Goal: Task Accomplishment & Management: Complete application form

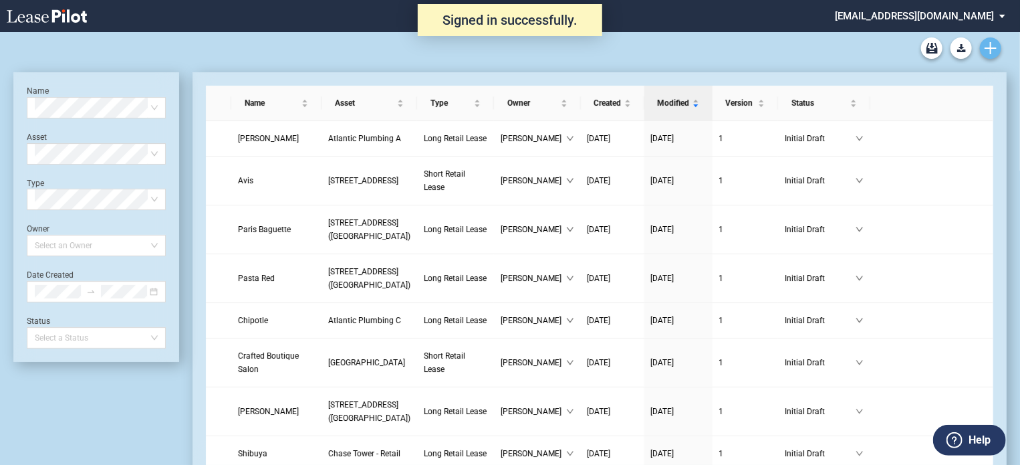
click at [990, 53] on use "Create new document" at bounding box center [991, 48] width 12 height 12
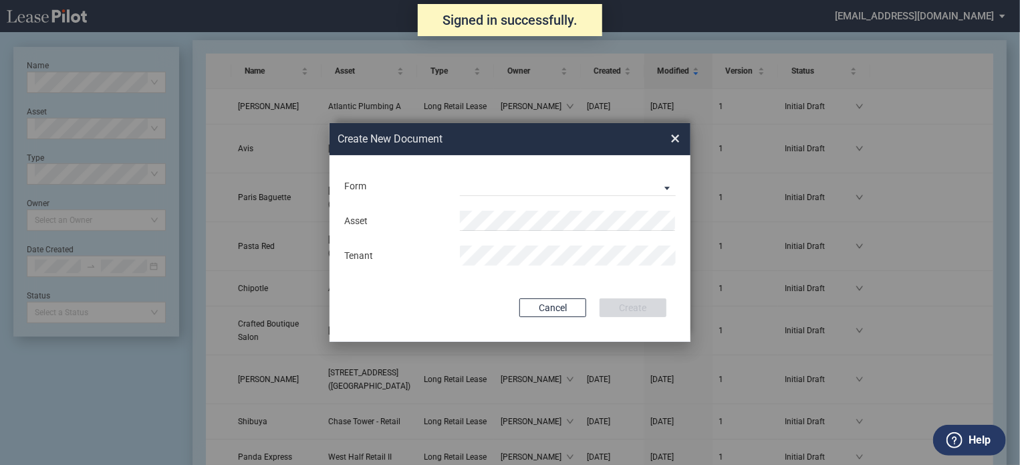
click at [458, 189] on div "Long Retail Lease Short Retail Lease" at bounding box center [568, 186] width 232 height 20
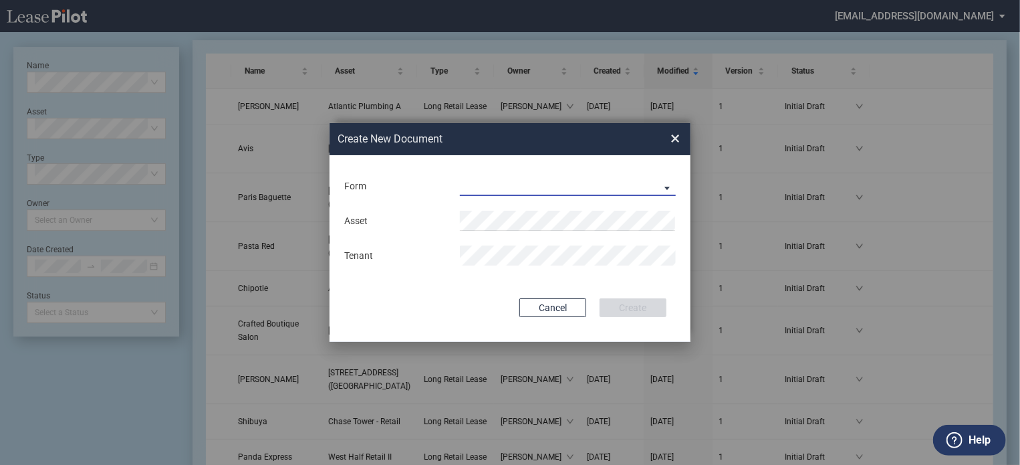
click at [666, 185] on md-select "Long Retail Lease Short Retail Lease" at bounding box center [568, 186] width 216 height 20
click at [548, 193] on md-option "Long Retail Lease" at bounding box center [569, 187] width 237 height 32
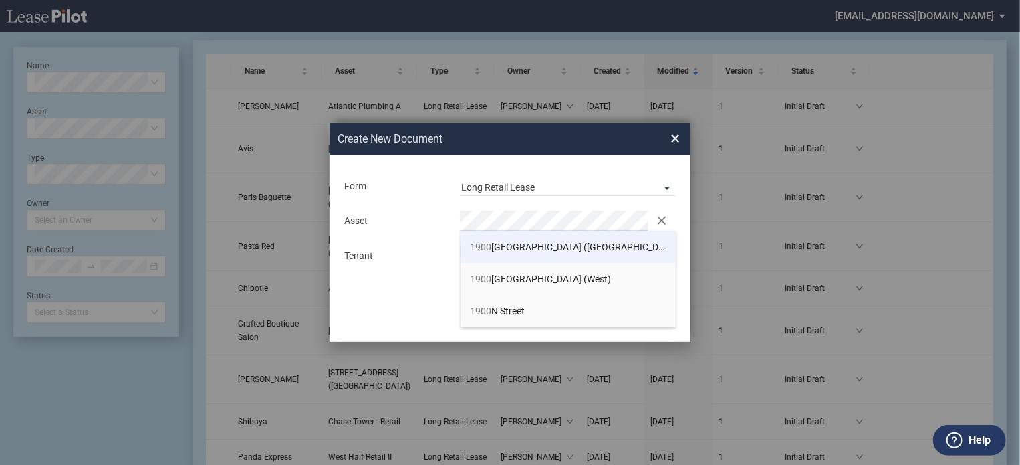
click at [535, 241] on span "[STREET_ADDRESS] ([GEOGRAPHIC_DATA])" at bounding box center [576, 246] width 211 height 11
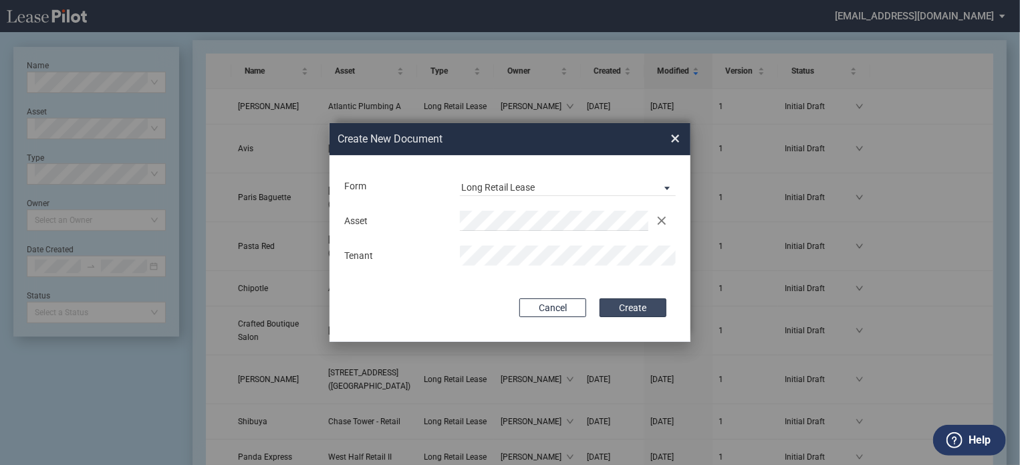
click at [614, 308] on button "Create" at bounding box center [633, 307] width 67 height 19
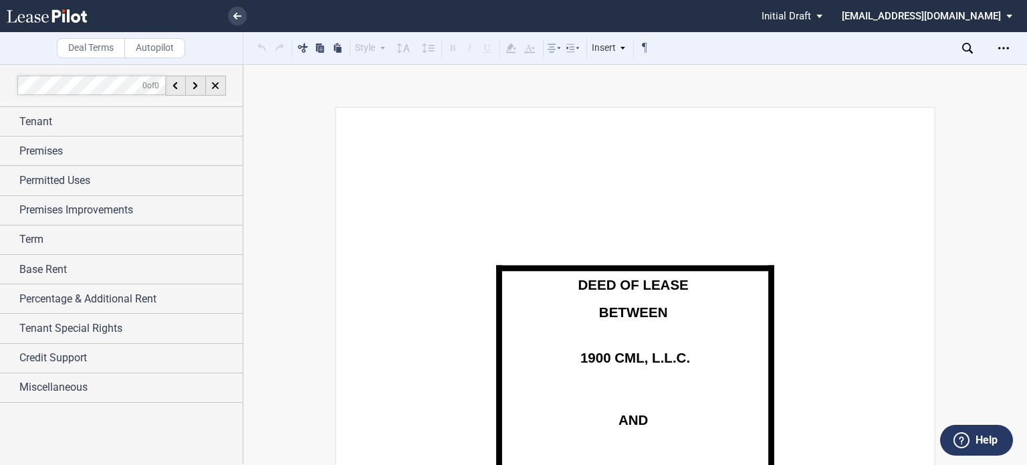
drag, startPoint x: 37, startPoint y: 126, endPoint x: 97, endPoint y: 145, distance: 62.4
click at [37, 126] on span "Tenant" at bounding box center [35, 122] width 33 height 16
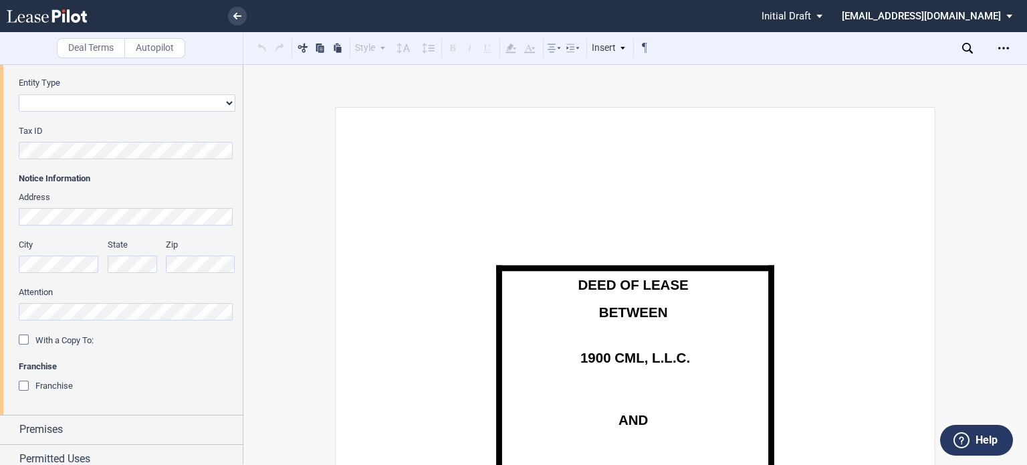
scroll to position [401, 0]
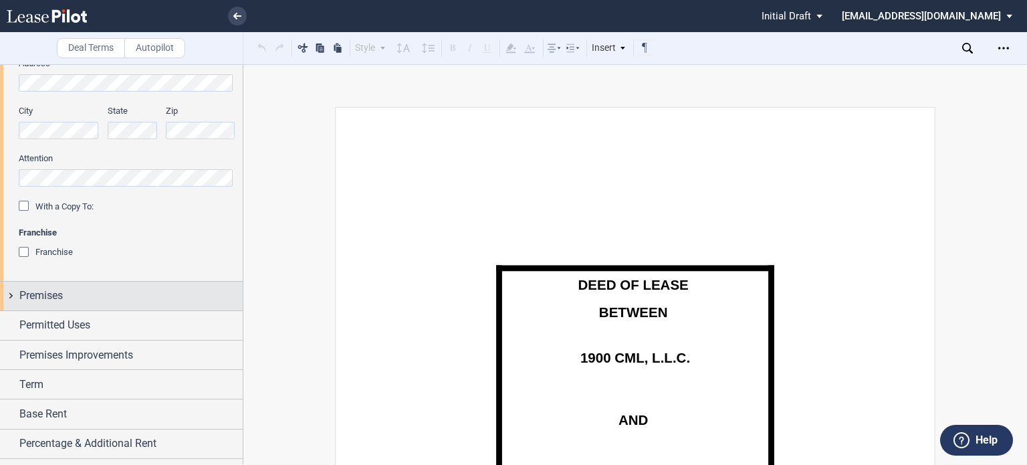
click at [55, 297] on span "Premises" at bounding box center [40, 295] width 43 height 16
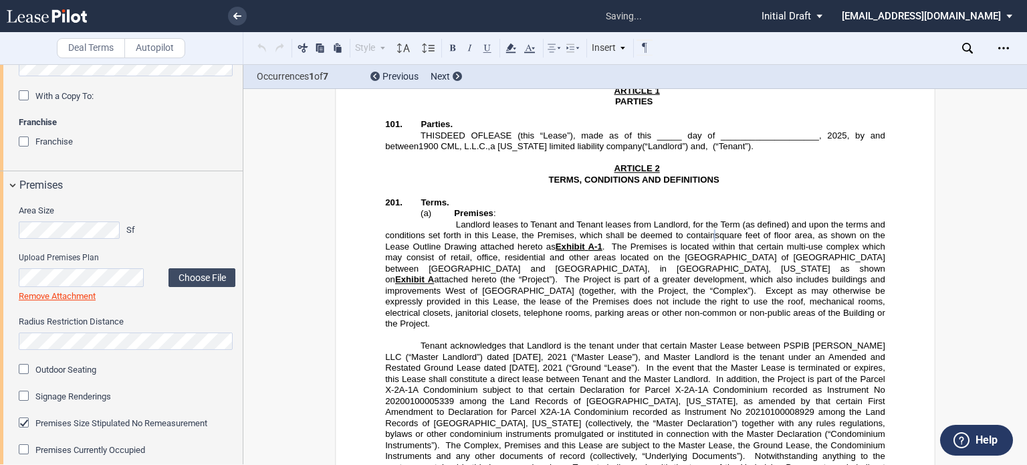
scroll to position [535, 0]
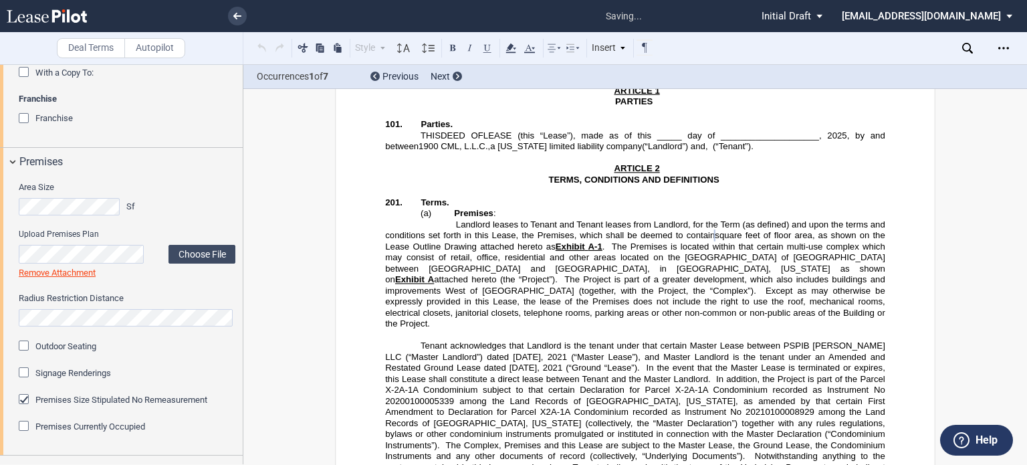
click at [90, 344] on div "Area Size Sf Upload Premises Plan Choose File Loading Remove Attachment Radius …" at bounding box center [127, 313] width 217 height 265
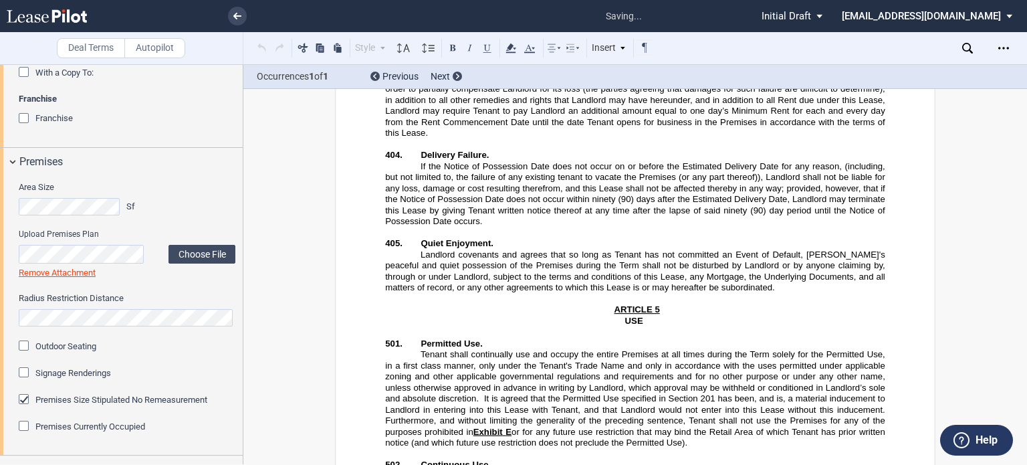
scroll to position [5038, 0]
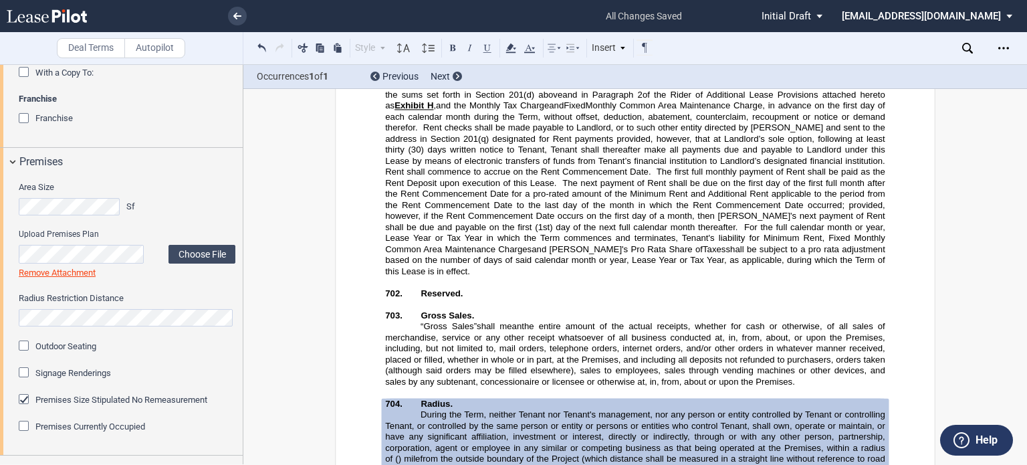
click at [39, 346] on span "Outdoor Seating" at bounding box center [65, 346] width 61 height 10
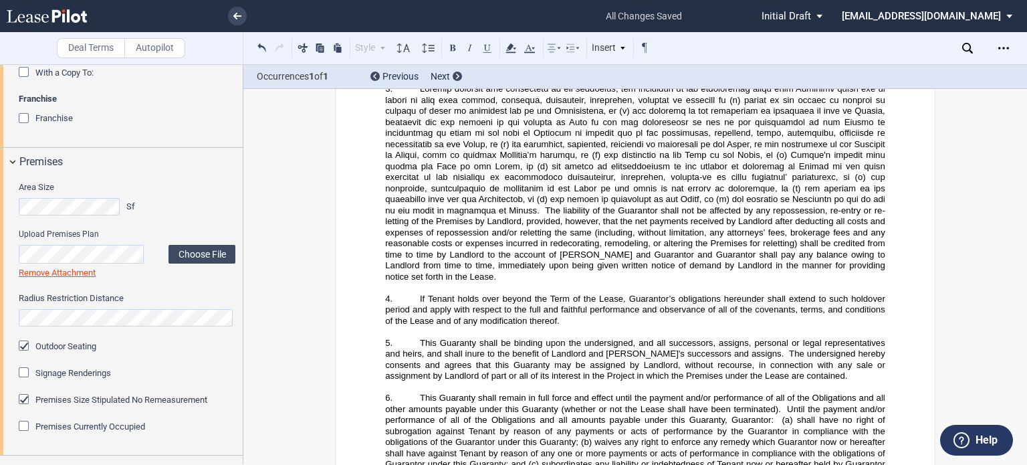
scroll to position [735, 0]
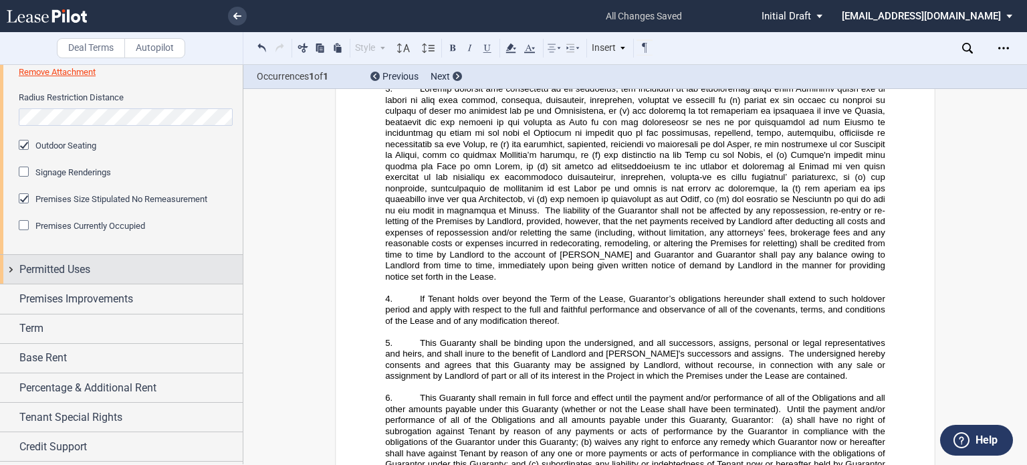
click at [48, 274] on span "Permitted Uses" at bounding box center [54, 269] width 71 height 16
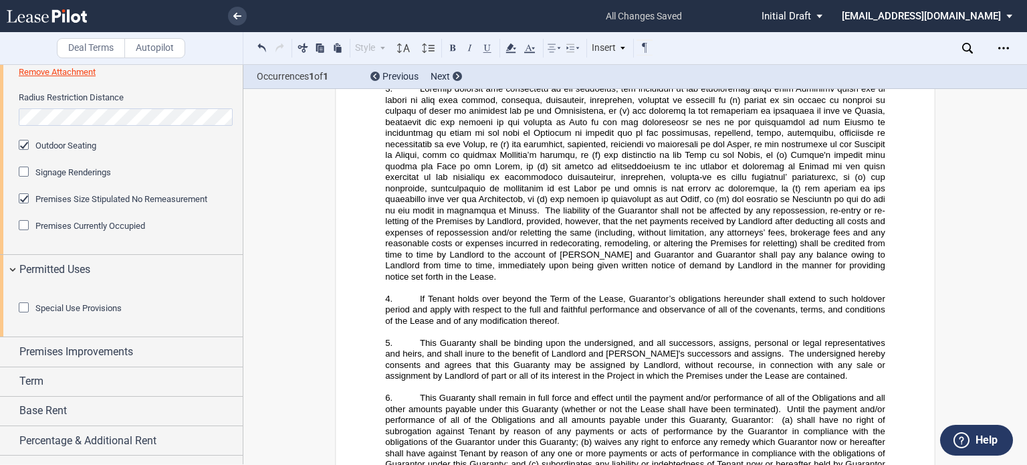
click at [26, 316] on div "Special Use Provisions" at bounding box center [25, 308] width 13 height 13
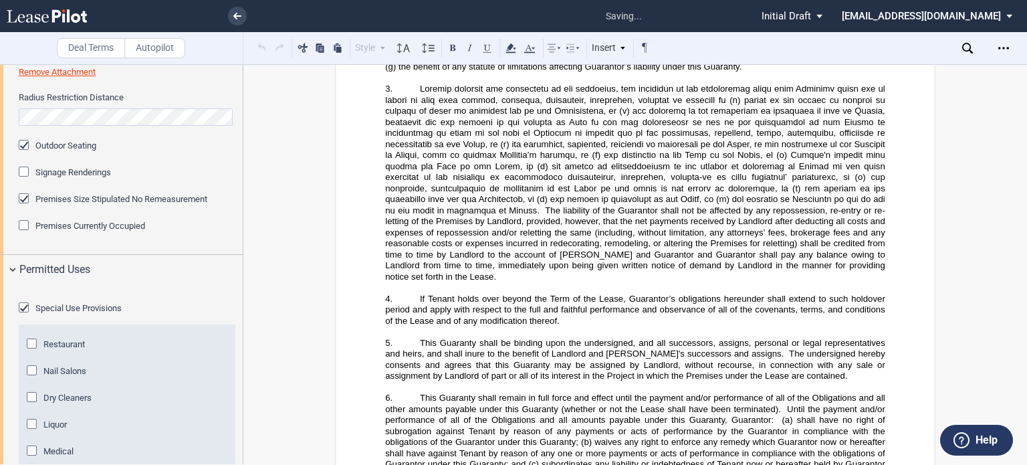
drag, startPoint x: 75, startPoint y: 412, endPoint x: 219, endPoint y: 428, distance: 145.3
click at [75, 349] on span "Restaurant" at bounding box center [63, 344] width 41 height 10
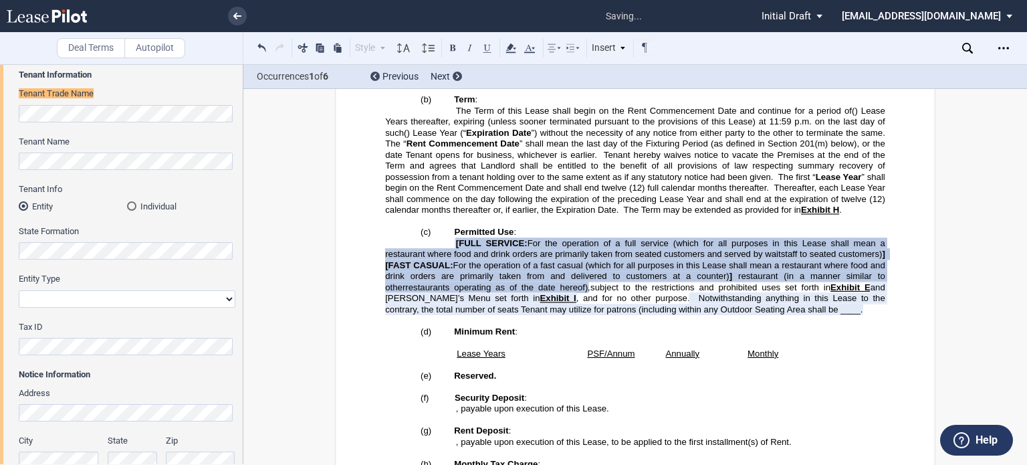
scroll to position [0, 0]
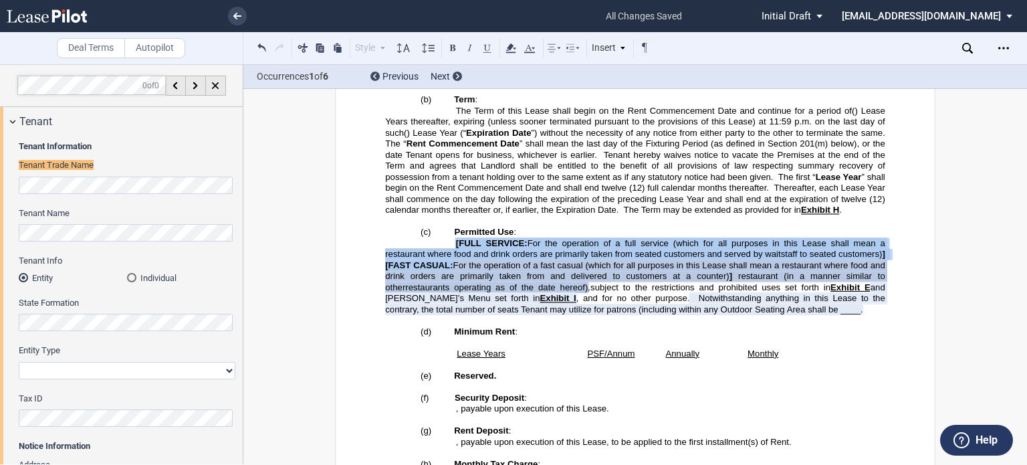
drag, startPoint x: 451, startPoint y: 223, endPoint x: 450, endPoint y: 207, distance: 16.7
click at [450, 237] on p "﻿ ﻿ [FULL SERVICE: For the operation of a full service (which for all purposes …" at bounding box center [635, 276] width 500 height 78
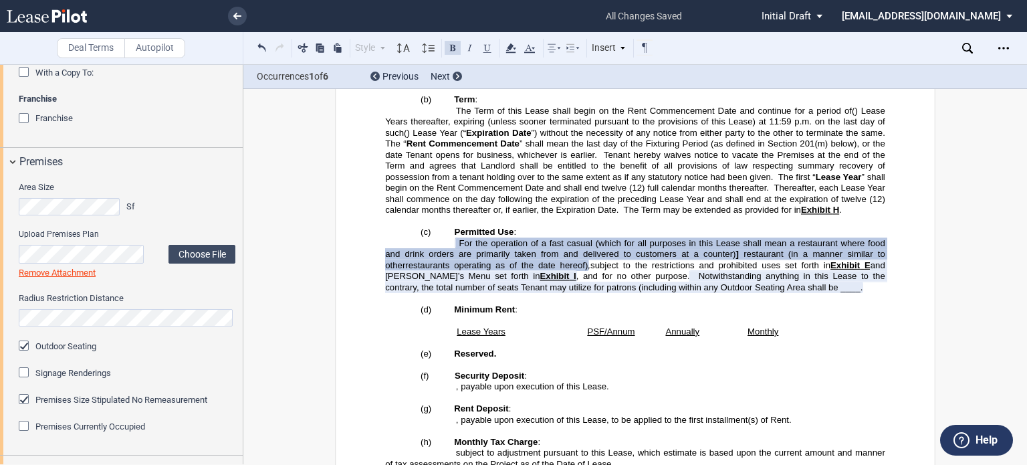
scroll to position [869, 0]
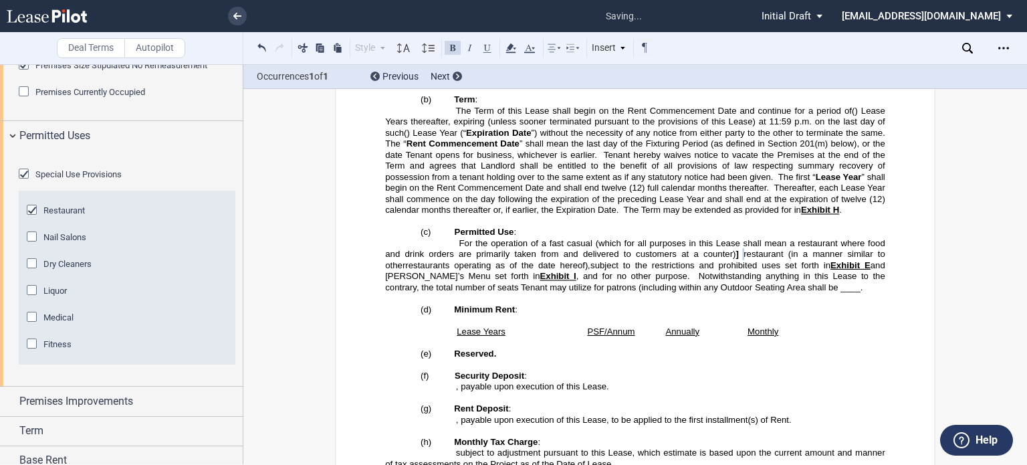
click at [735, 249] on span "]" at bounding box center [736, 254] width 3 height 10
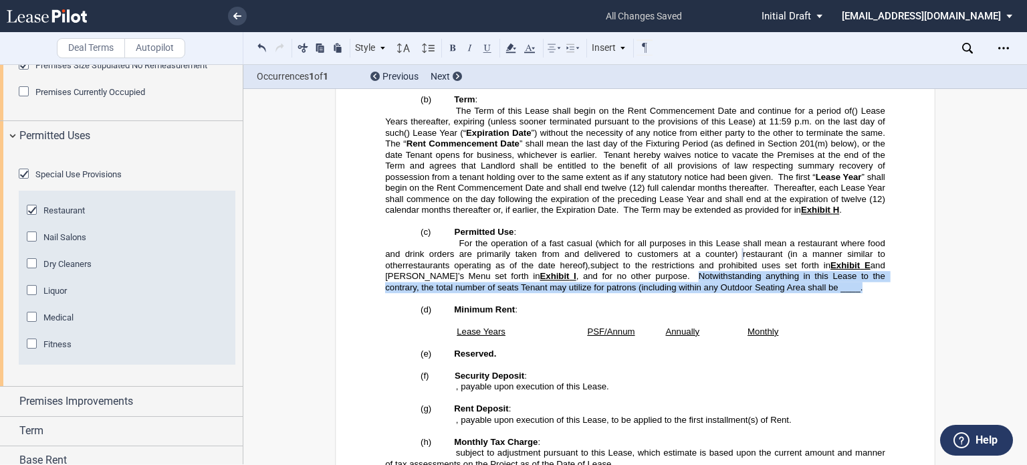
drag, startPoint x: 866, startPoint y: 243, endPoint x: 701, endPoint y: 240, distance: 165.2
click at [701, 240] on p "﻿ ﻿ For the operation of a fast casual (which for all purposes in this Lease sh…" at bounding box center [635, 264] width 500 height 55
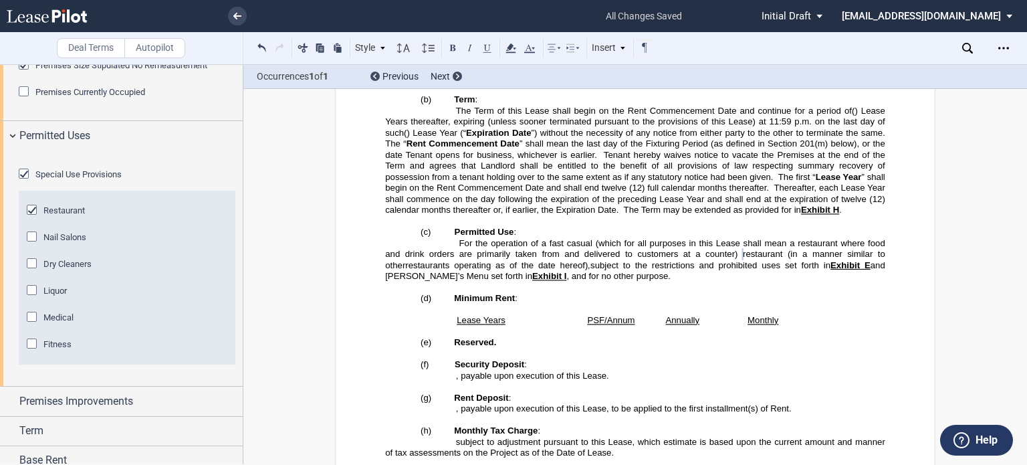
drag, startPoint x: 641, startPoint y: 276, endPoint x: 617, endPoint y: 247, distance: 37.5
click at [545, 237] on span "For the operation of a fast casual (which for all purposes in this Lease shall …" at bounding box center [636, 247] width 502 height 21
drag, startPoint x: 419, startPoint y: 223, endPoint x: 674, endPoint y: 394, distance: 306.9
click at [419, 249] on span "restaurant (in a manner similar to other" at bounding box center [636, 259] width 502 height 21
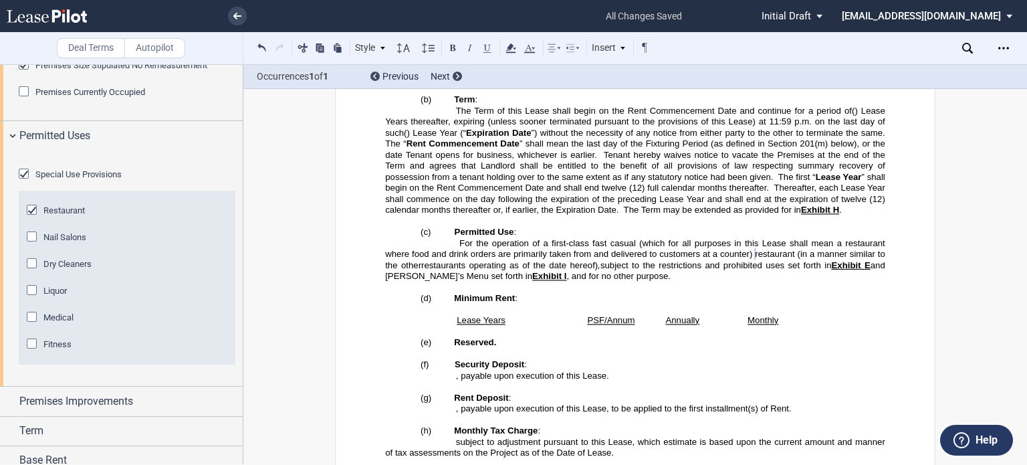
drag, startPoint x: 586, startPoint y: 224, endPoint x: 738, endPoint y: 336, distance: 188.9
click at [586, 259] on span "restaurants operating as of the date hereof)" at bounding box center [509, 264] width 176 height 10
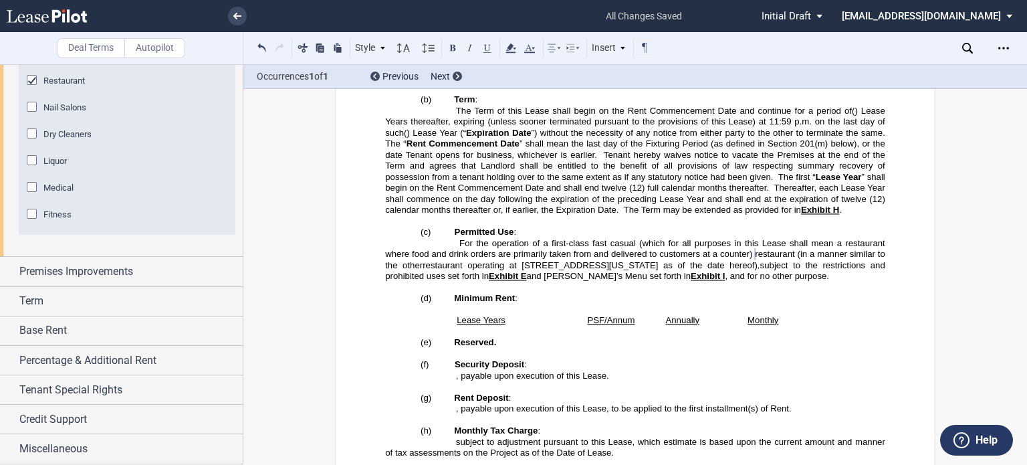
scroll to position [1070, 0]
click at [59, 284] on div "Premises Improvements" at bounding box center [121, 271] width 243 height 29
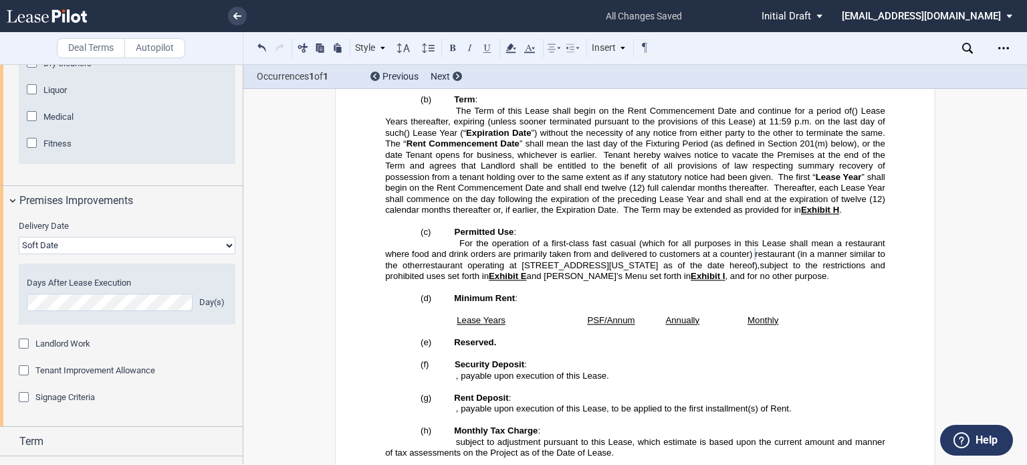
click at [176, 254] on select "Hard Date Soft Date" at bounding box center [127, 245] width 217 height 17
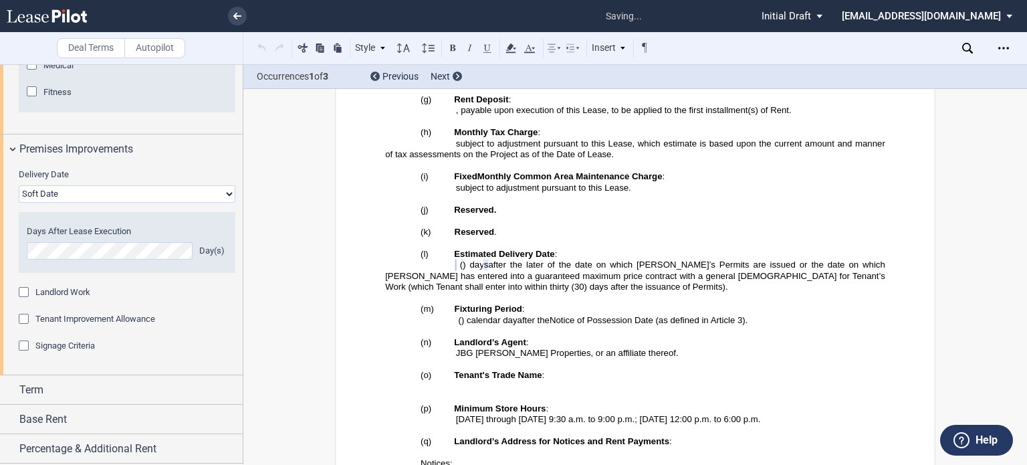
scroll to position [1203, 0]
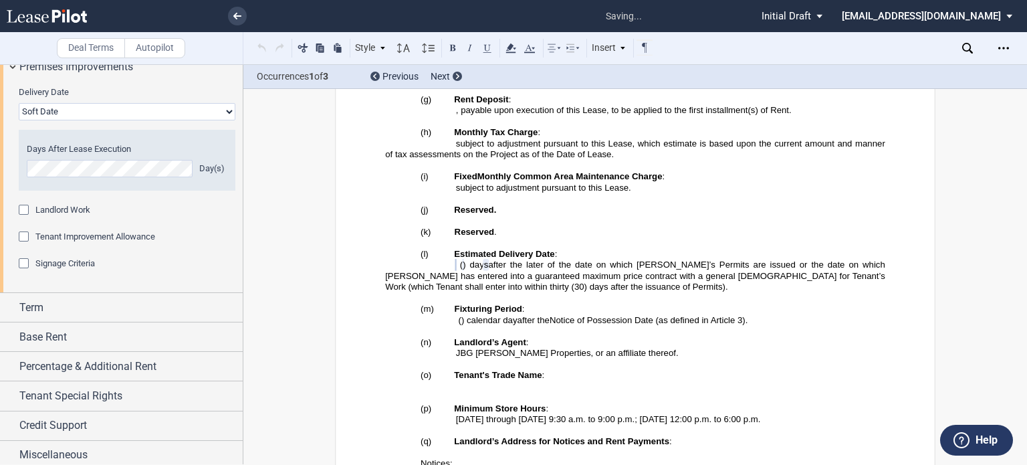
click at [24, 245] on div "Tenant Improvement Allowance" at bounding box center [25, 237] width 13 height 13
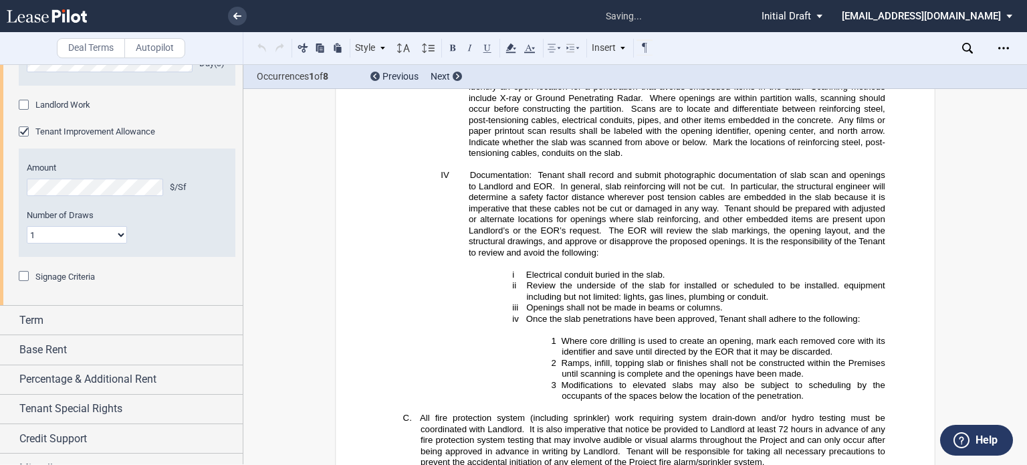
scroll to position [1337, 0]
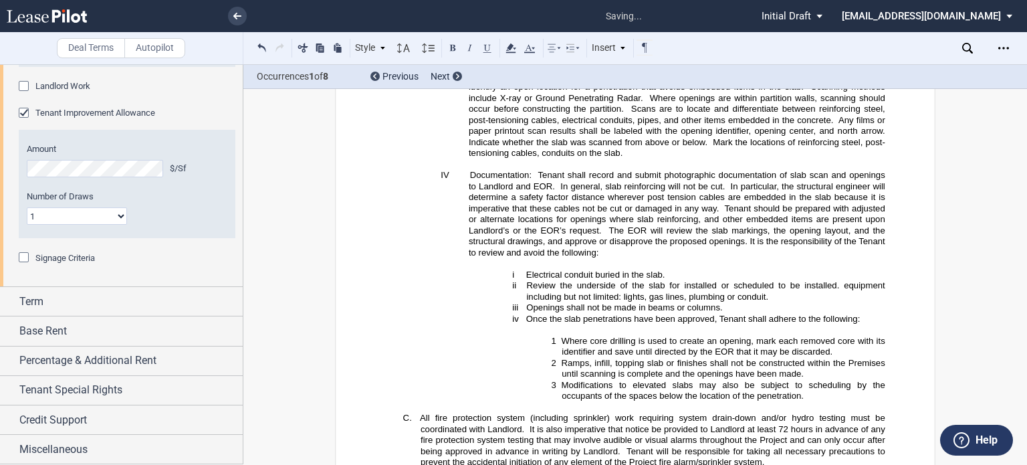
click at [116, 225] on select "1 Multiple" at bounding box center [77, 215] width 100 height 17
click at [27, 225] on select "1 Multiple" at bounding box center [77, 215] width 100 height 17
click at [25, 265] on div "Signage Criteria" at bounding box center [25, 258] width 13 height 13
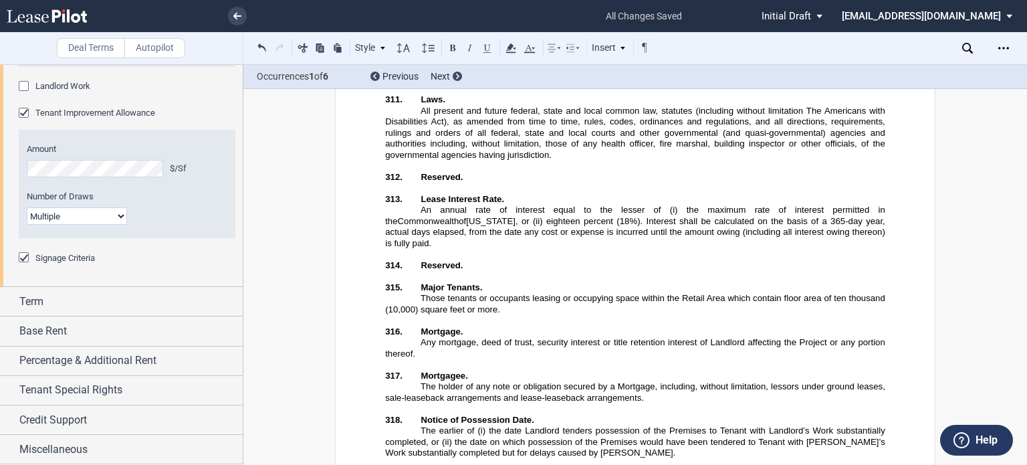
scroll to position [2940, 0]
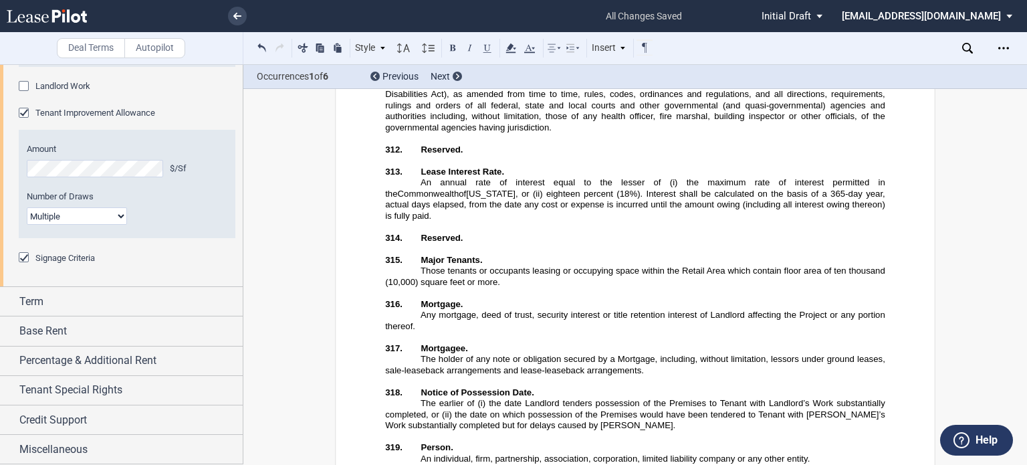
click at [21, 265] on div "Signage Criteria" at bounding box center [25, 258] width 13 height 13
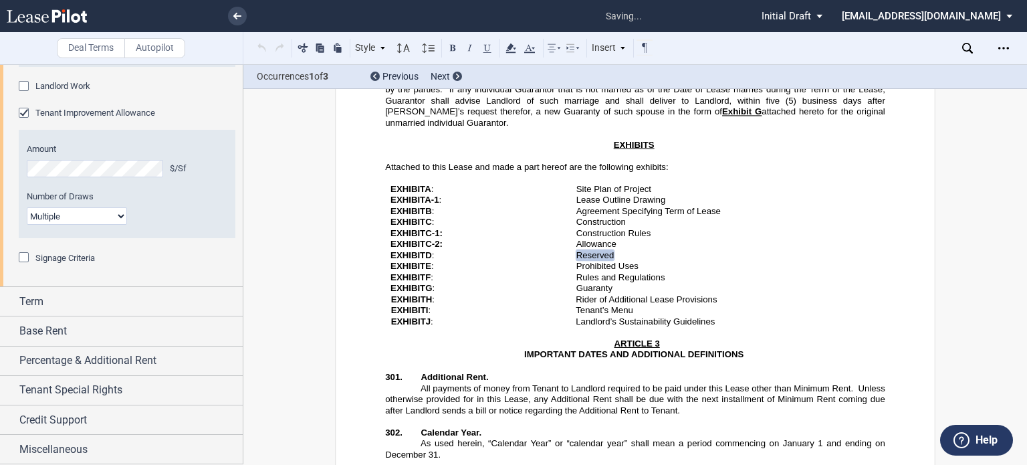
scroll to position [2137, 0]
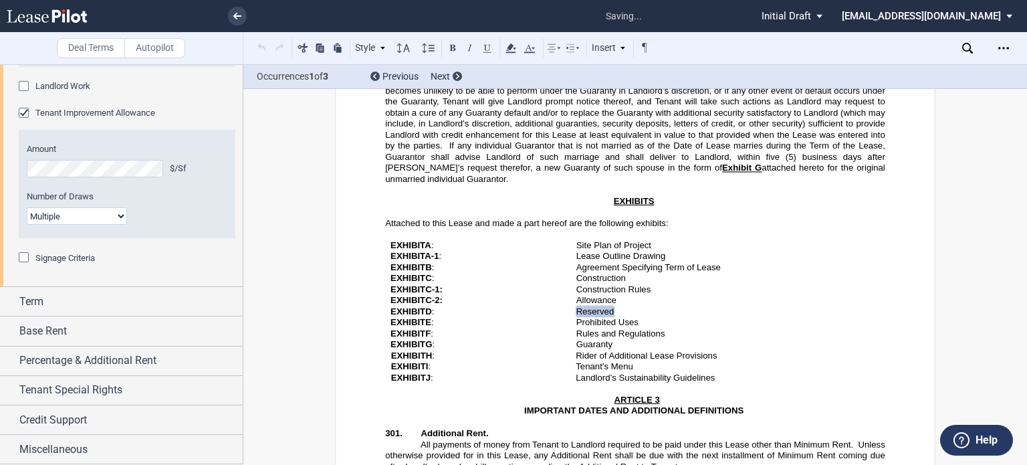
click at [114, 225] on select "1 Multiple" at bounding box center [77, 215] width 100 height 17
click at [27, 225] on select "1 Multiple" at bounding box center [77, 215] width 100 height 17
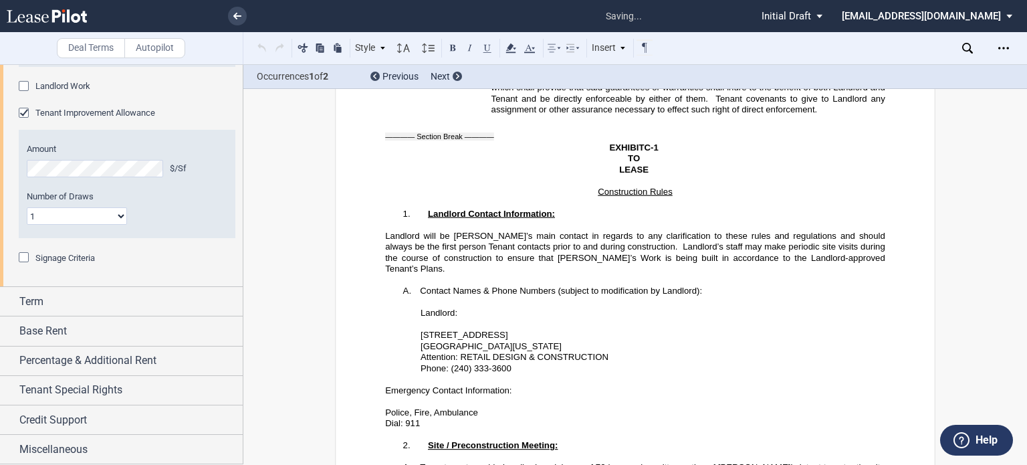
scroll to position [32052, 0]
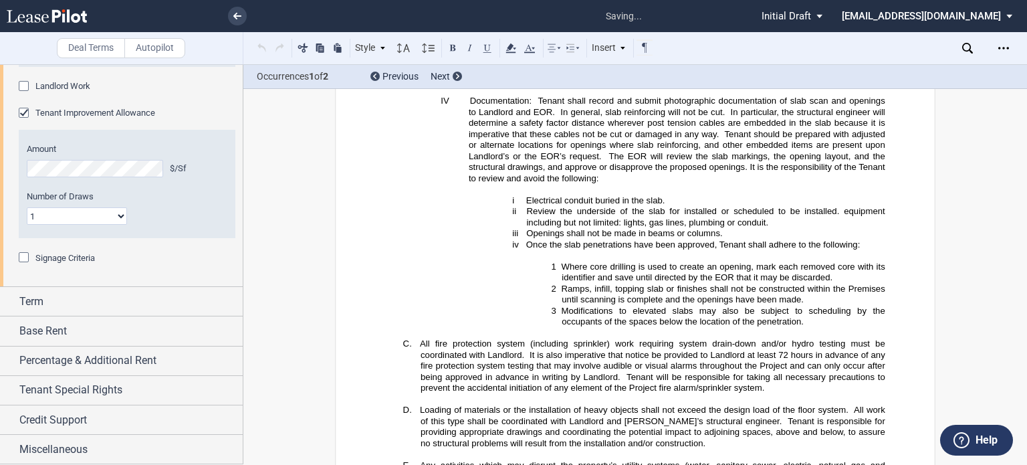
click at [126, 225] on select "1 Multiple" at bounding box center [77, 215] width 100 height 17
select select "multiple"
click at [27, 225] on select "1 Multiple" at bounding box center [77, 215] width 100 height 17
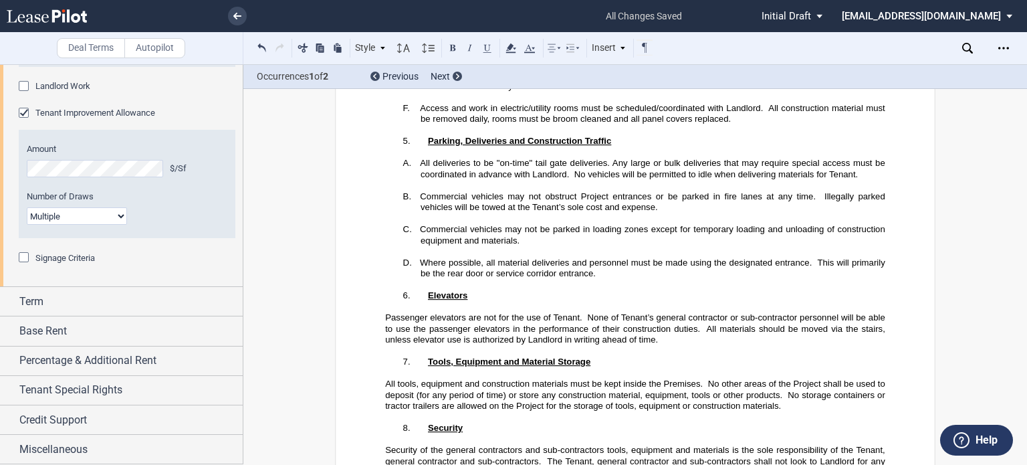
scroll to position [32921, 0]
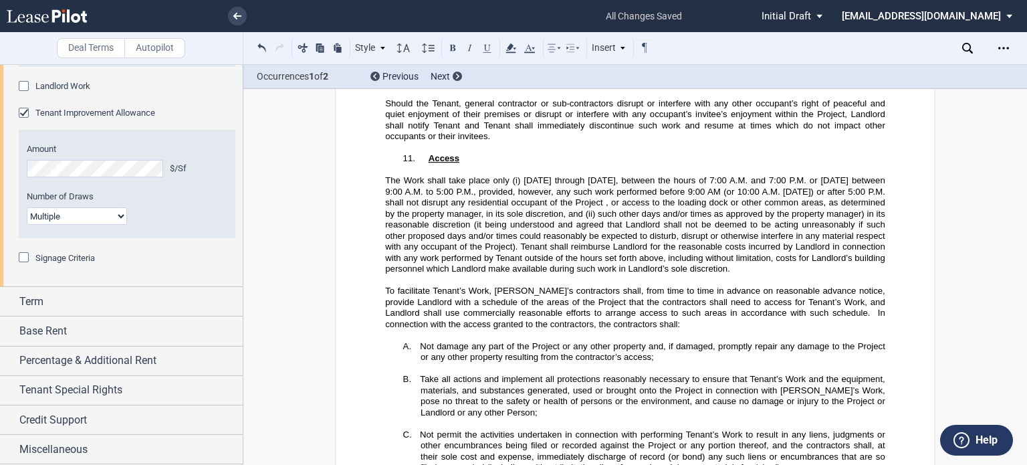
drag, startPoint x: 691, startPoint y: 131, endPoint x: 744, endPoint y: 142, distance: 53.9
drag, startPoint x: 707, startPoint y: 131, endPoint x: 792, endPoint y: 201, distance: 110.2
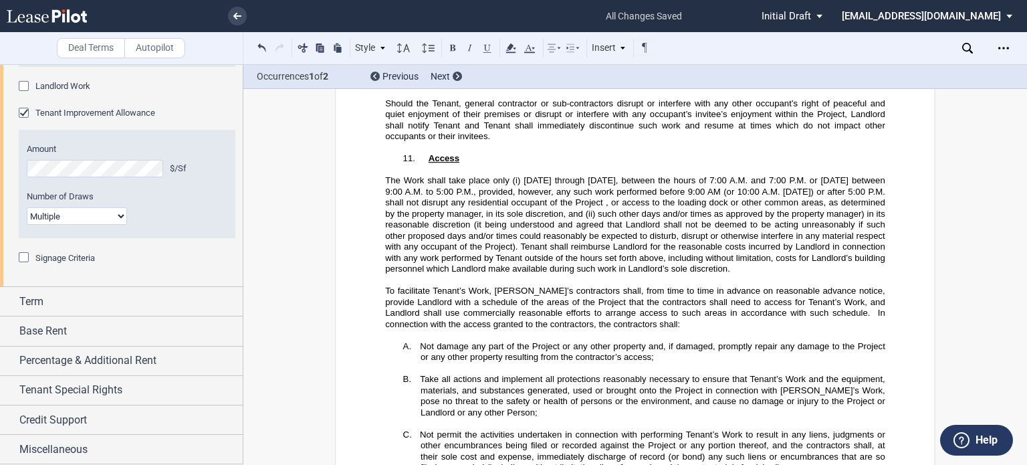
drag, startPoint x: 792, startPoint y: 201, endPoint x: 872, endPoint y: 309, distance: 134.2
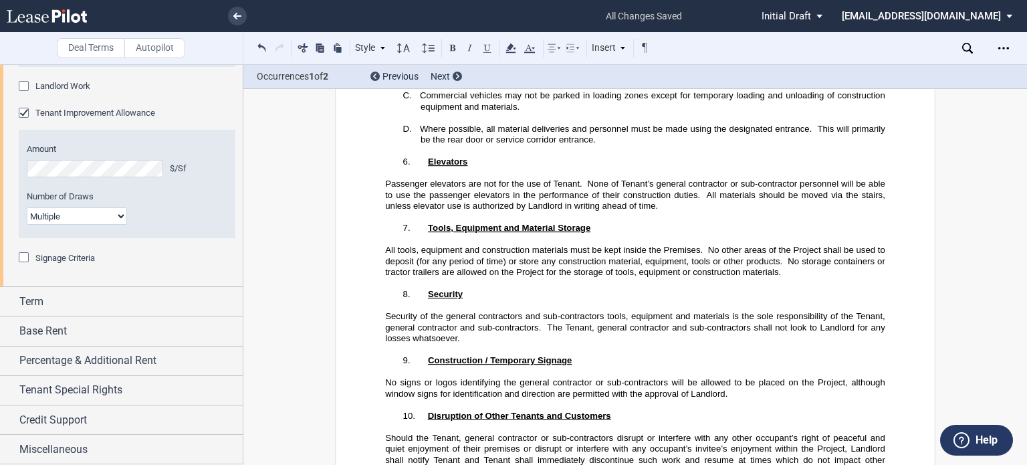
scroll to position [32052, 0]
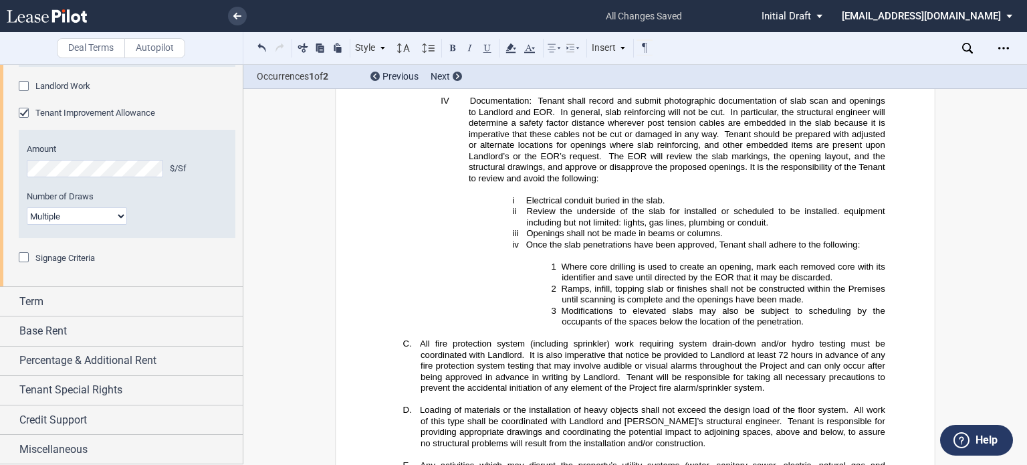
drag, startPoint x: 576, startPoint y: 197, endPoint x: 972, endPoint y: 459, distance: 475.2
drag, startPoint x: 578, startPoint y: 198, endPoint x: 460, endPoint y: 208, distance: 118.8
drag, startPoint x: 584, startPoint y: 196, endPoint x: 369, endPoint y: 187, distance: 215.4
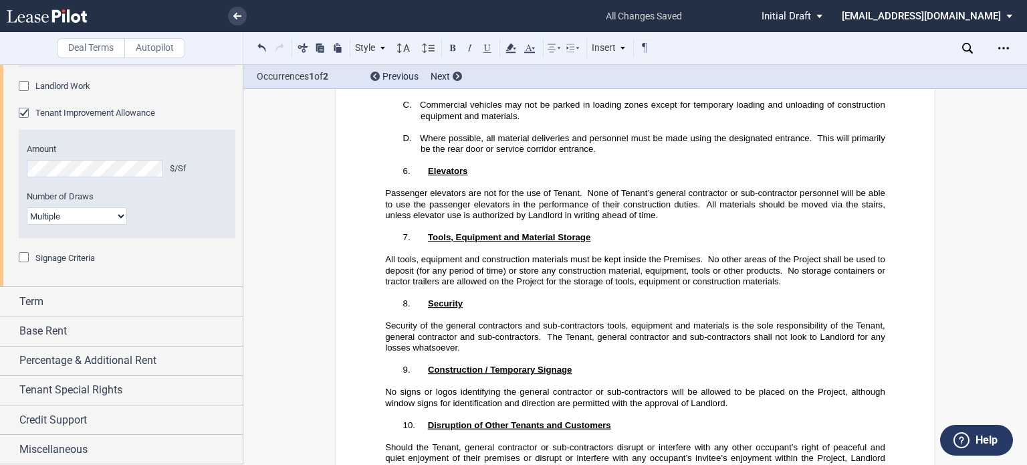
scroll to position [32587, 0]
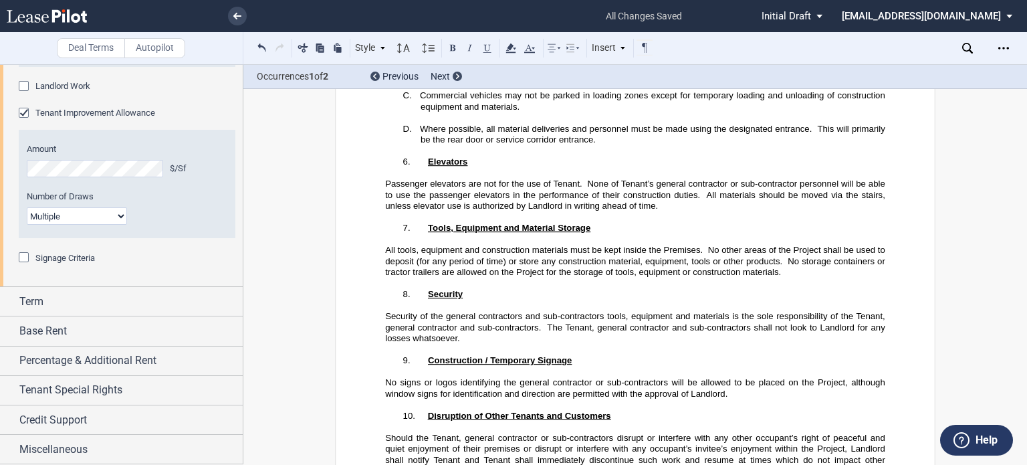
drag, startPoint x: 529, startPoint y: 165, endPoint x: 896, endPoint y: 398, distance: 434.0
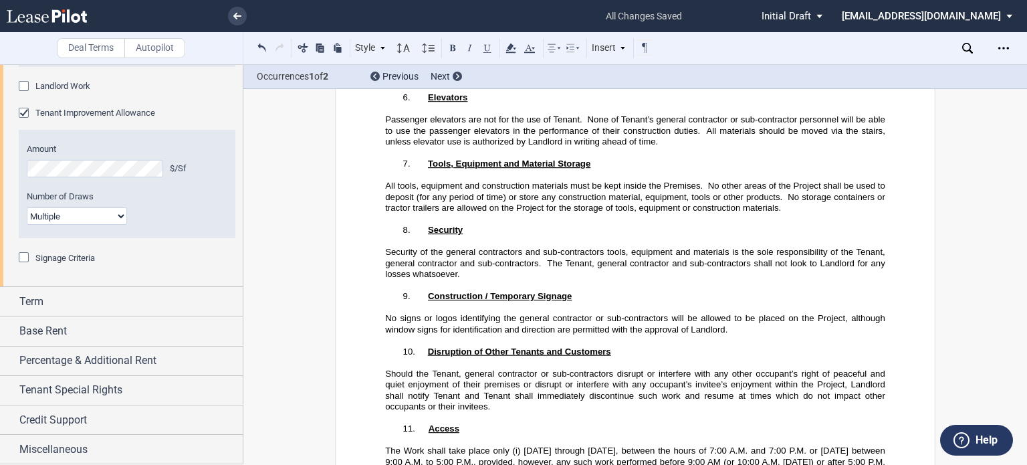
scroll to position [32720, 0]
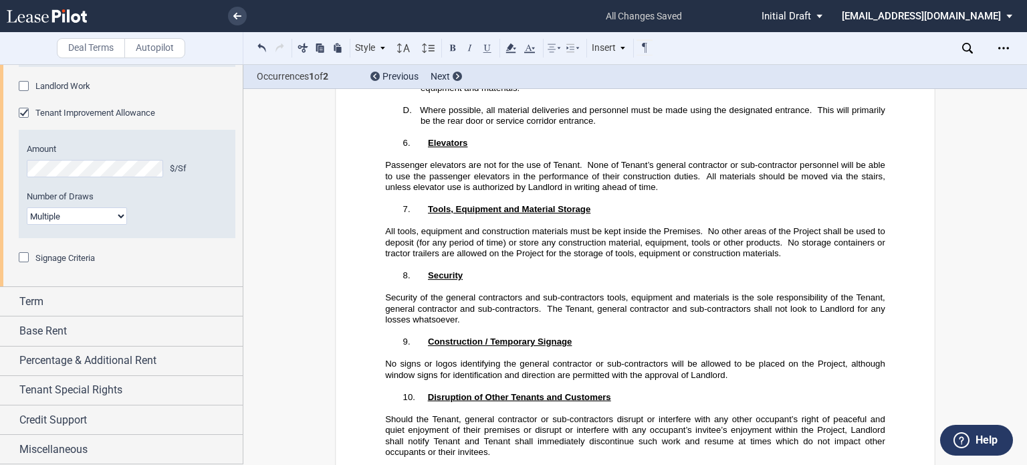
scroll to position [32587, 0]
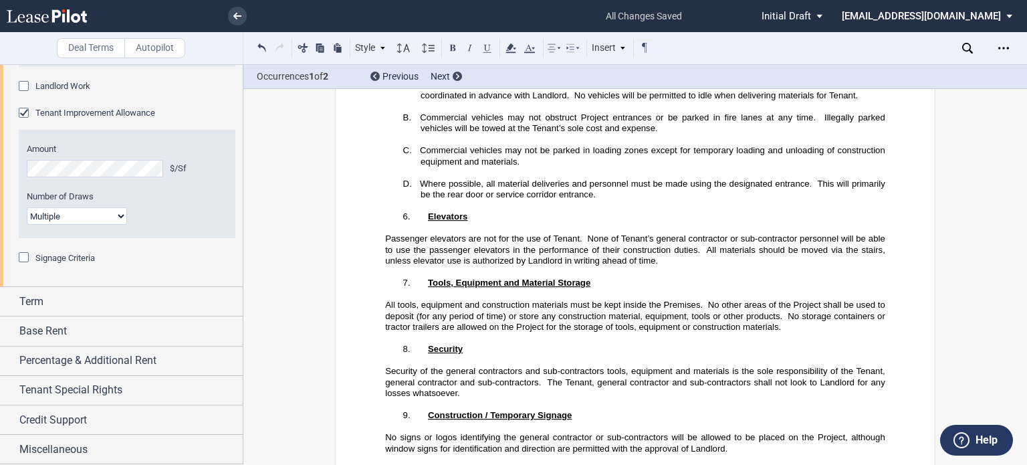
scroll to position [32520, 0]
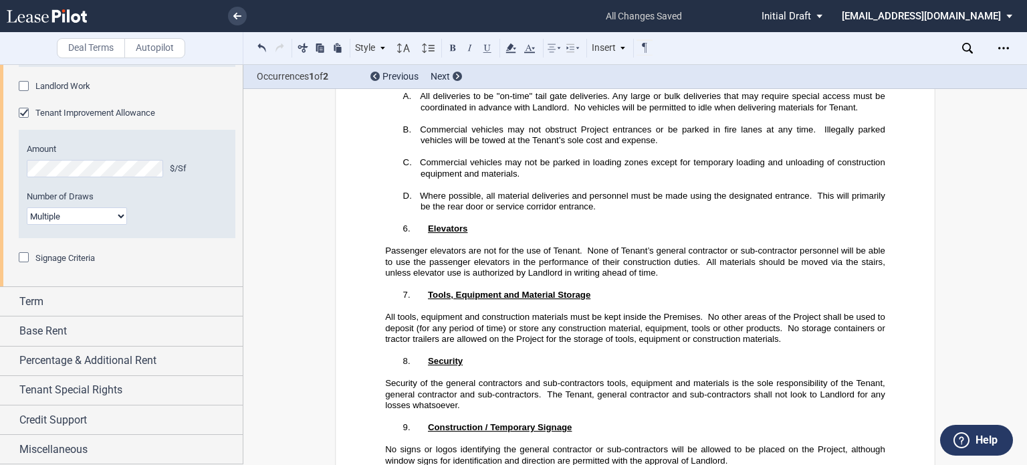
drag, startPoint x: 382, startPoint y: 247, endPoint x: 495, endPoint y: 408, distance: 196.4
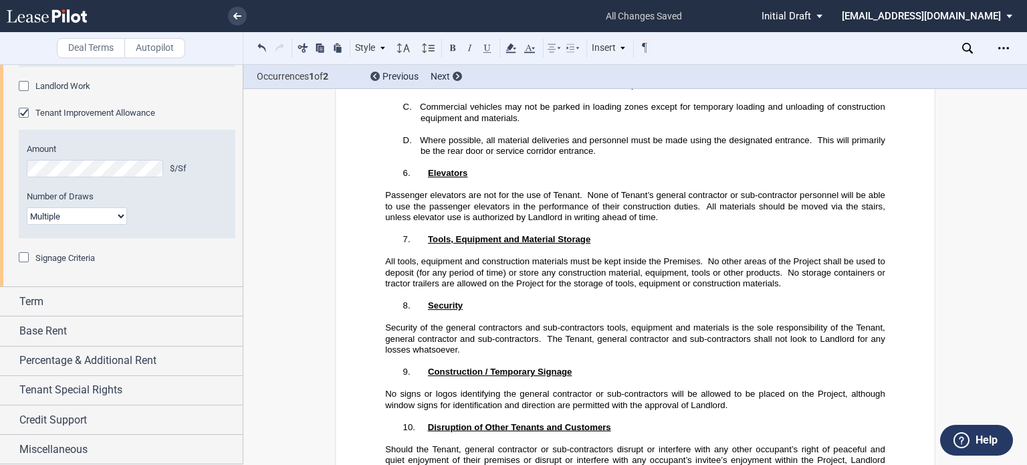
scroll to position [32574, 0]
drag, startPoint x: 427, startPoint y: 203, endPoint x: 679, endPoint y: 373, distance: 304.8
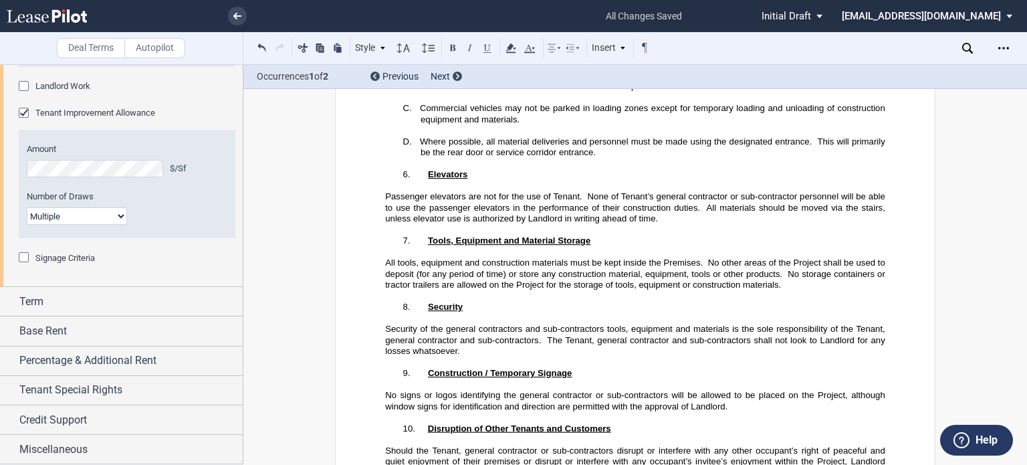
click at [16, 287] on div "Delivery Date Hard Date Soft Date Delivery Date Days After Lease Execution Day(…" at bounding box center [121, 122] width 243 height 329
click at [28, 265] on div "Signage Criteria" at bounding box center [25, 258] width 13 height 13
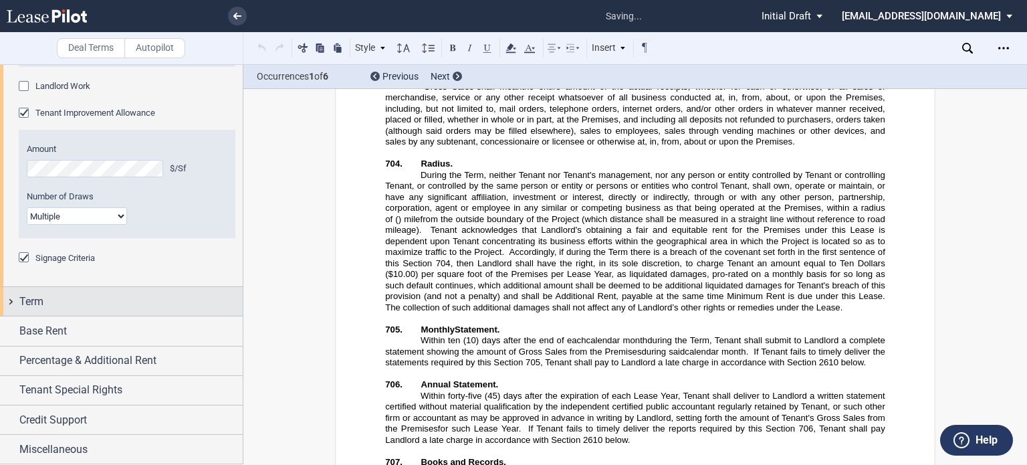
scroll to position [2137, 0]
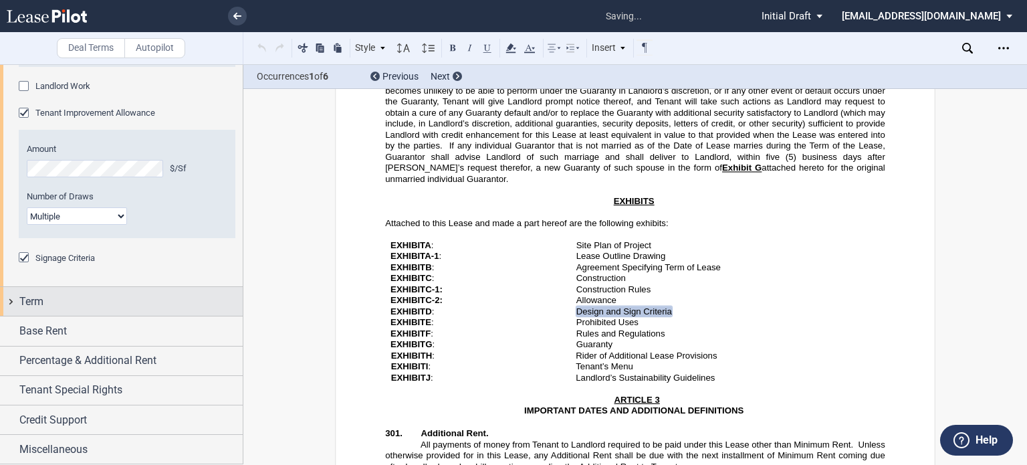
click at [44, 316] on div "Term" at bounding box center [121, 301] width 243 height 29
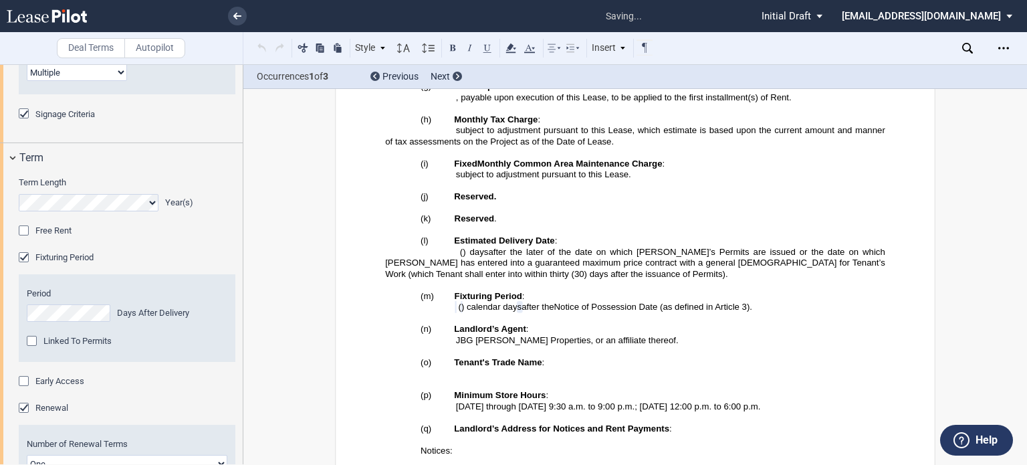
scroll to position [1354, 0]
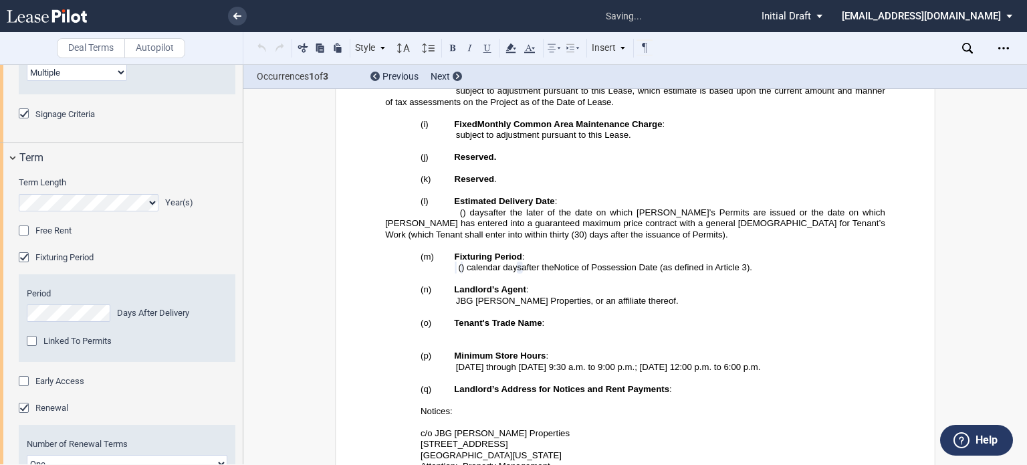
click at [33, 349] on div "Linked To Permits" at bounding box center [33, 342] width 13 height 13
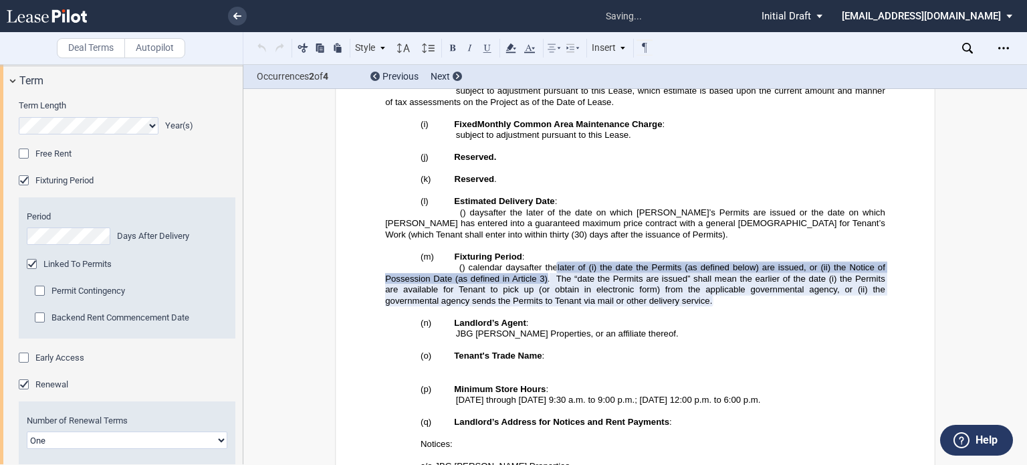
scroll to position [1604, 0]
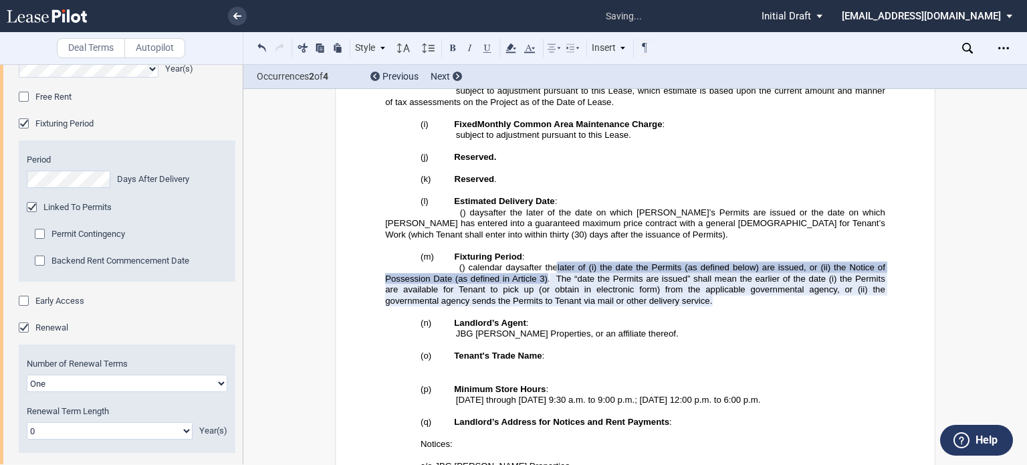
click at [37, 269] on div "Backend Rent Commencement Date" at bounding box center [41, 261] width 13 height 13
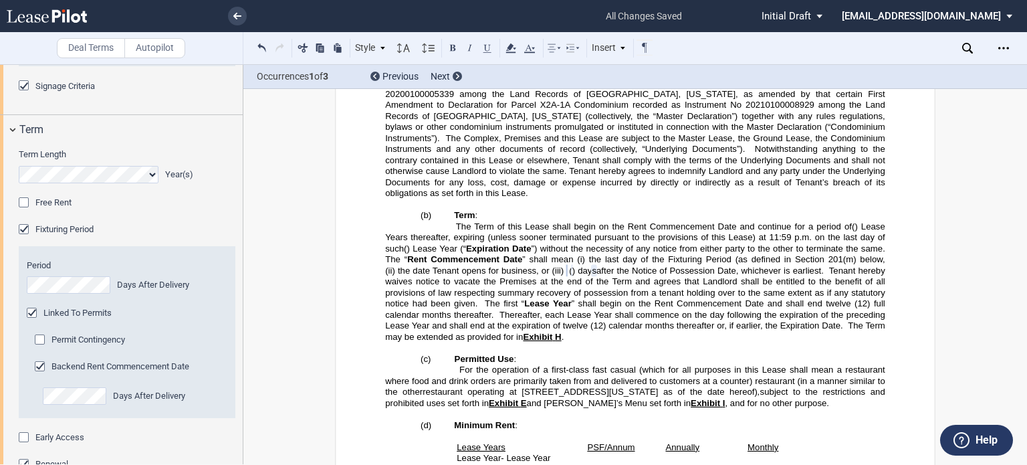
scroll to position [1471, 0]
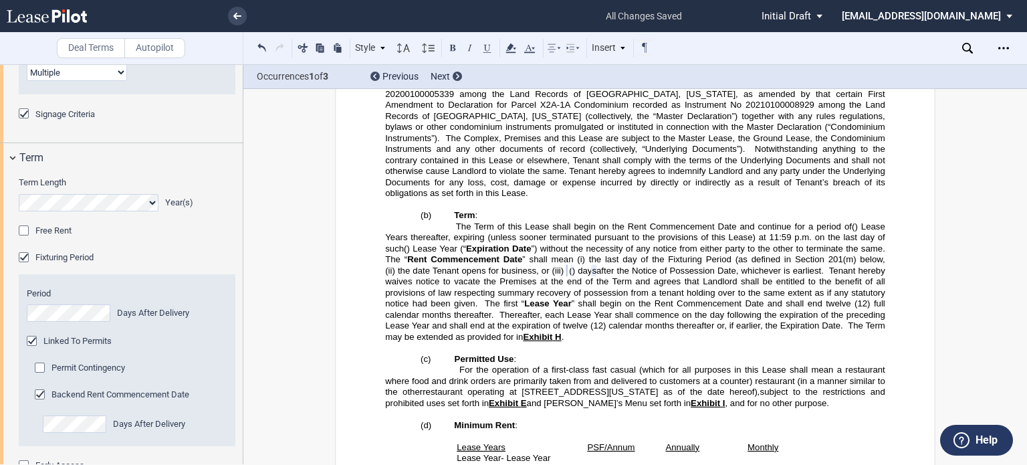
click at [23, 239] on div "Free Rent" at bounding box center [25, 231] width 13 height 13
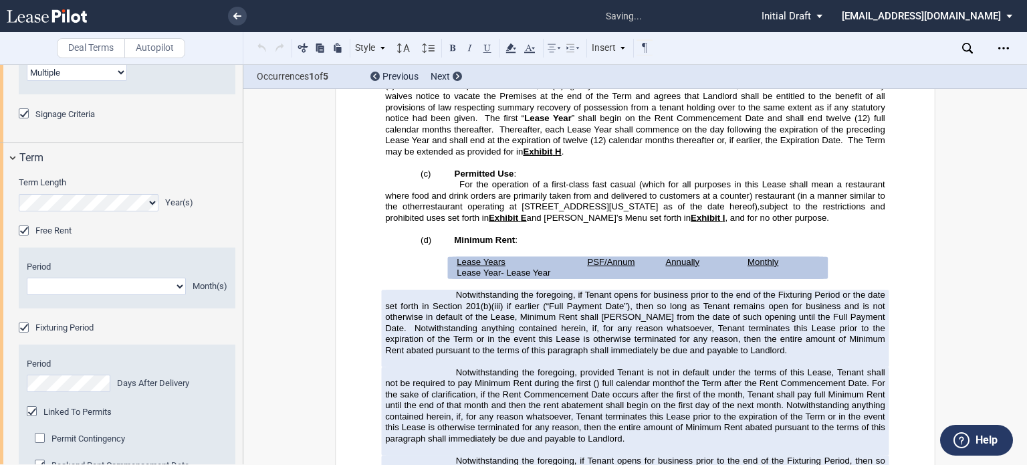
scroll to position [1062, 0]
click at [179, 295] on select "1 2 3 4 5 6 7 8 9 10 11" at bounding box center [106, 285] width 159 height 17
select select "number:6"
click at [27, 295] on select "1 2 3 4 5 6 7 8 9 10 11" at bounding box center [106, 285] width 159 height 17
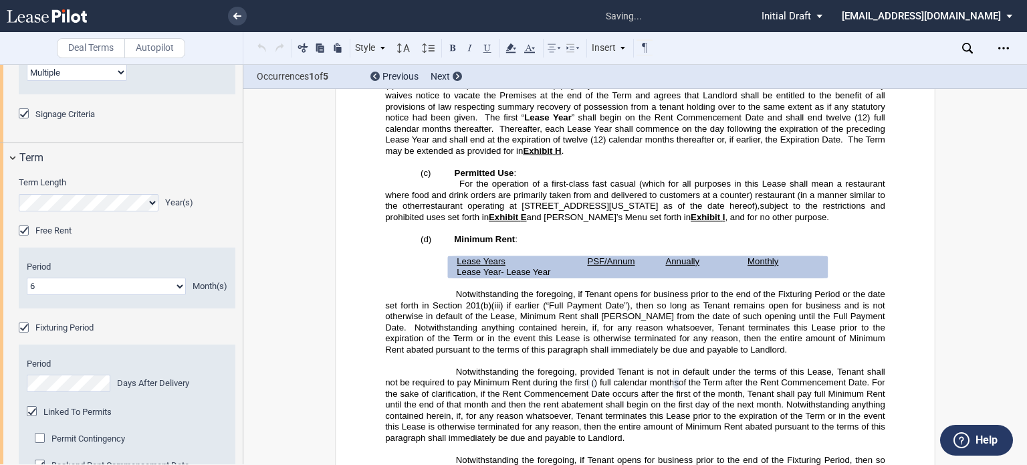
scroll to position [1129, 0]
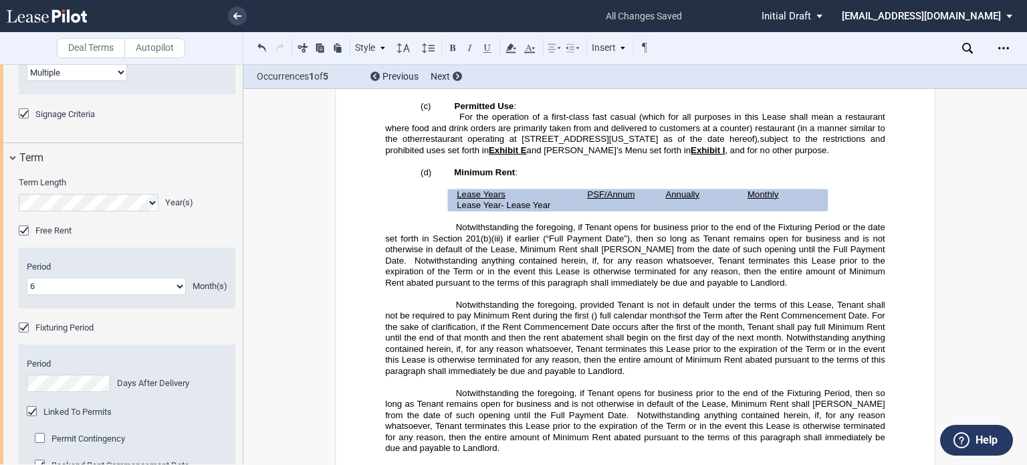
click at [505, 233] on span "201(b)(iii) if earlier (“Full Payment Date”), then so long as Tenant remains op…" at bounding box center [636, 249] width 502 height 32
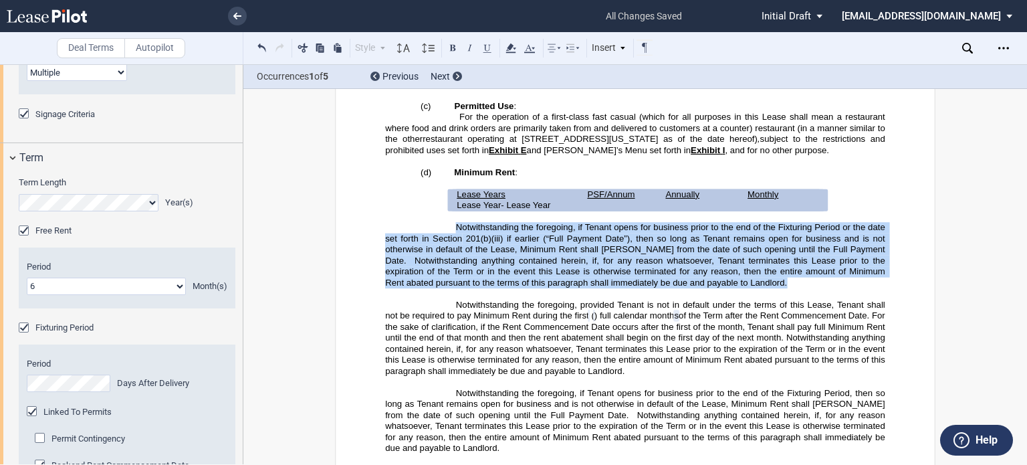
click at [505, 233] on span "201(b)(iii) if earlier (“Full Payment Date”), then so long as Tenant remains op…" at bounding box center [636, 249] width 502 height 32
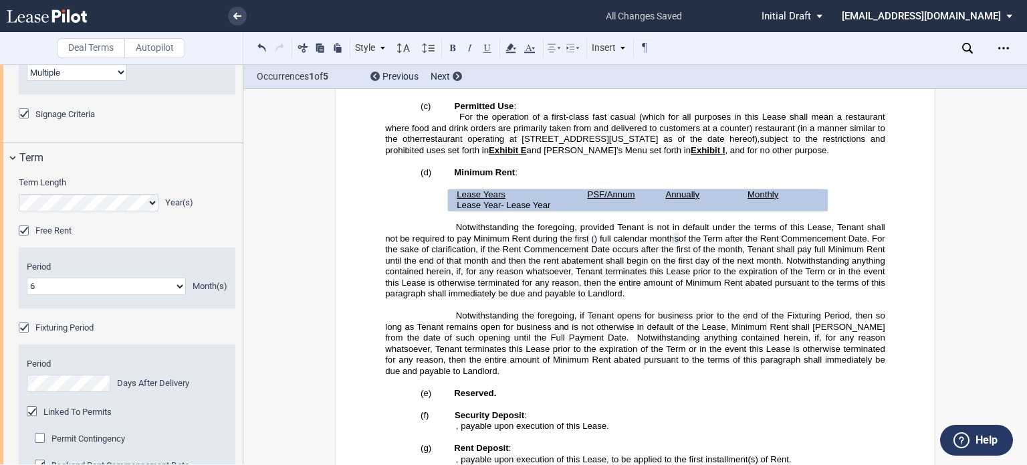
click at [459, 222] on span "Notwithstanding the foregoing, provided Tenant is not in default under the term…" at bounding box center [636, 232] width 502 height 21
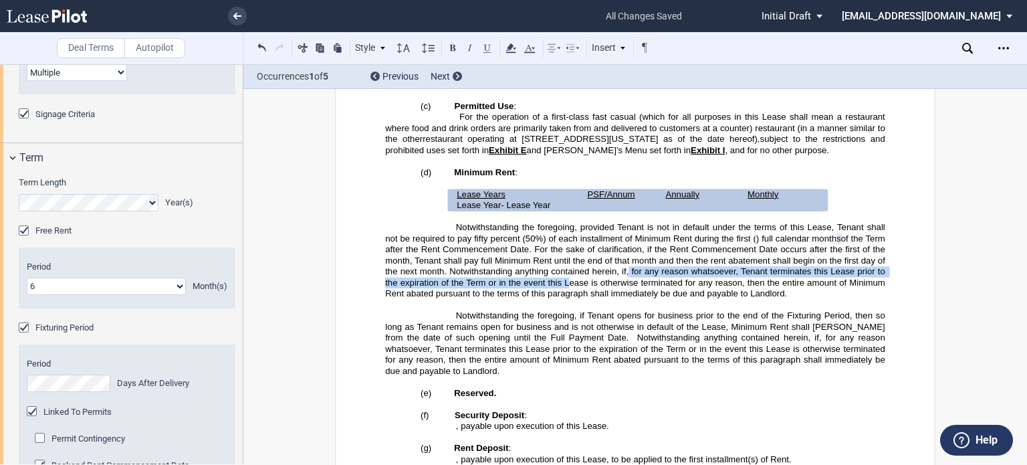
drag, startPoint x: 652, startPoint y: 225, endPoint x: 595, endPoint y: 233, distance: 58.0
click at [595, 233] on span "of the Term after the Rent Commencement Date. For the sake of clarification, if…" at bounding box center [636, 266] width 502 height 66
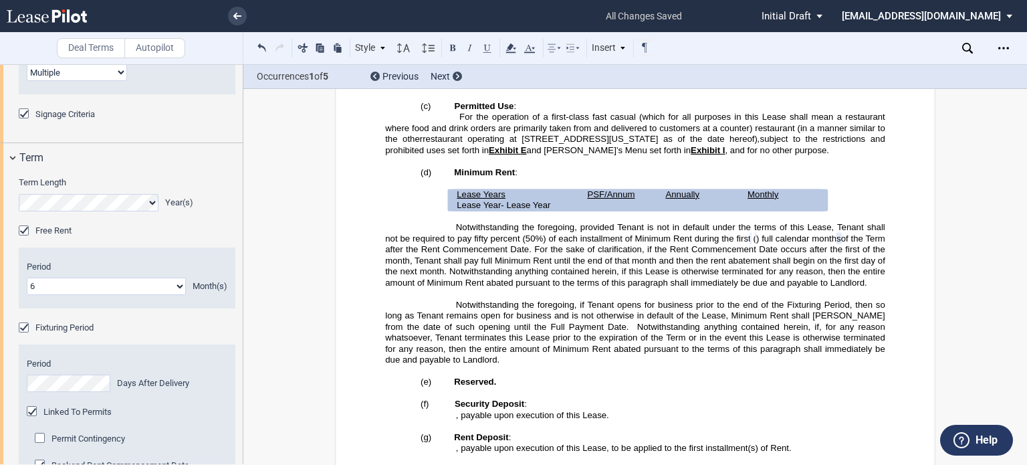
click at [707, 233] on span "of the Term after the Rent Commencement Date. For the sake of clarification, if…" at bounding box center [636, 260] width 502 height 54
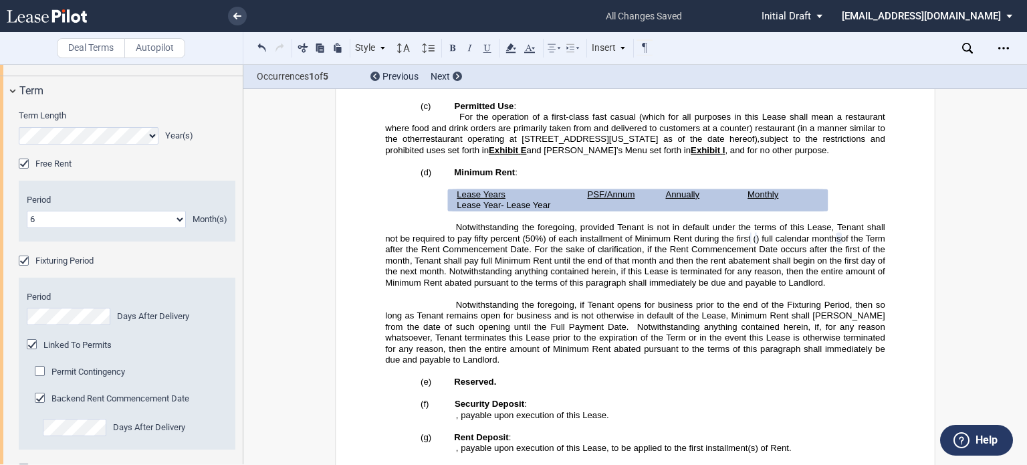
scroll to position [1936, 0]
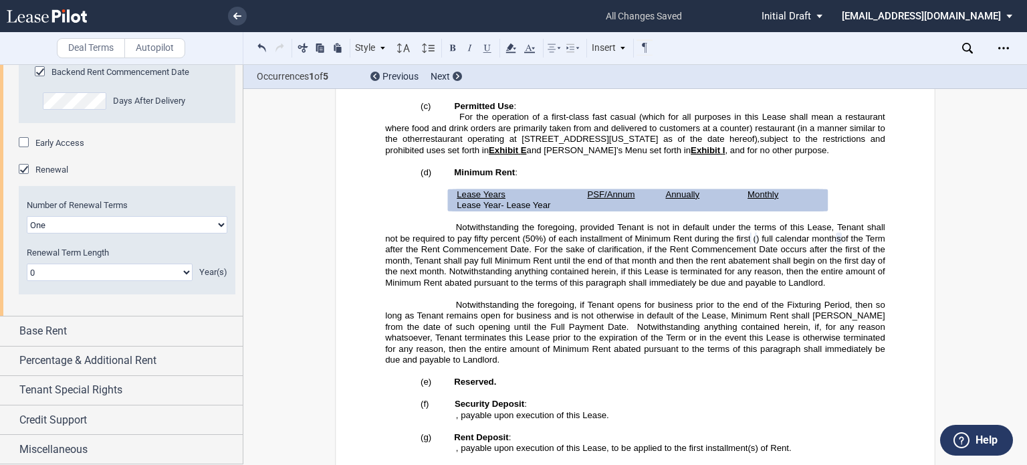
click at [182, 275] on select "0 1 2 3 4 5 6 7 8 9 10 11 12 13 14 15 16 17 18 19 20" at bounding box center [110, 271] width 166 height 17
select select "number:5"
click at [27, 264] on select "0 1 2 3 4 5 6 7 8 9 10 11 12 13 14 15 16 17 18 19 20" at bounding box center [110, 271] width 166 height 17
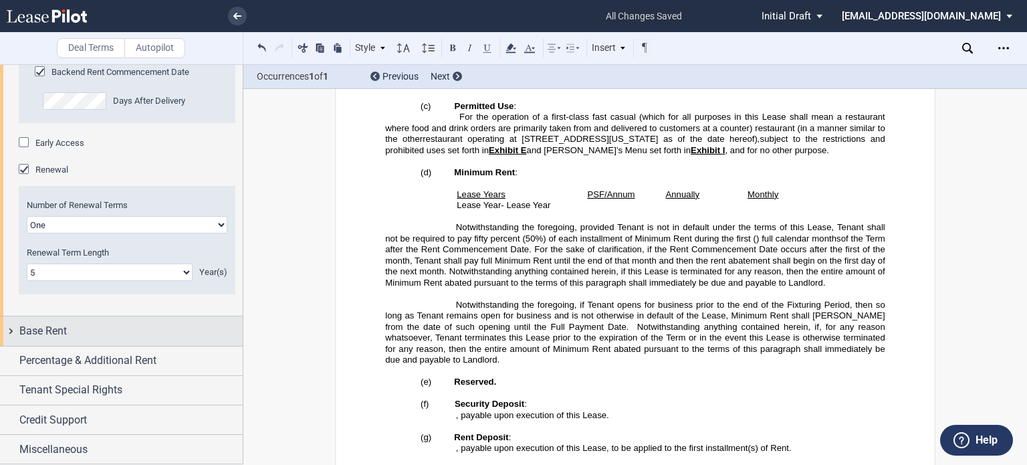
click at [70, 333] on div "Base Rent" at bounding box center [130, 331] width 223 height 16
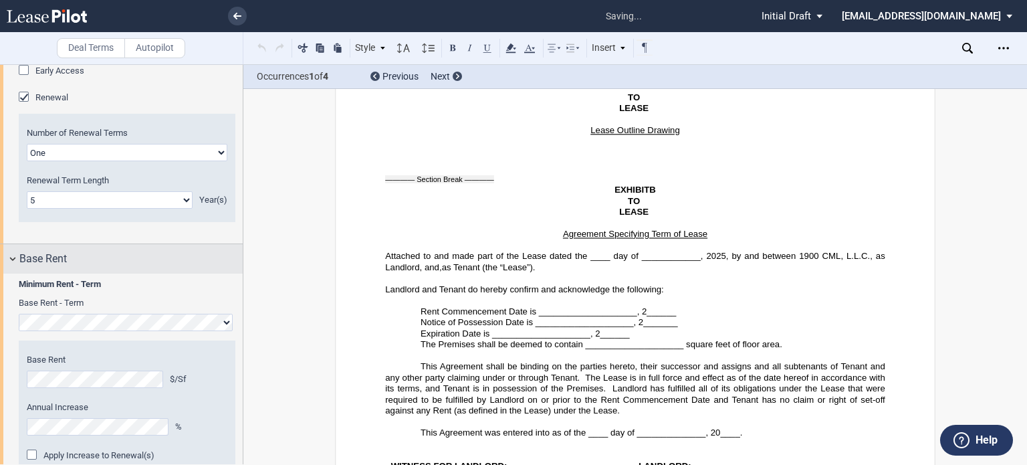
scroll to position [39933, 0]
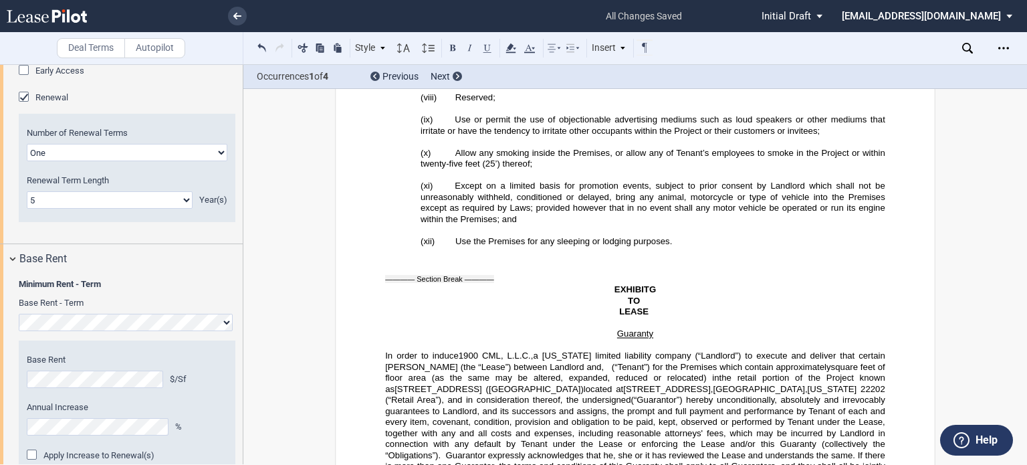
drag, startPoint x: 610, startPoint y: 293, endPoint x: 639, endPoint y: 292, distance: 29.4
drag, startPoint x: 712, startPoint y: 297, endPoint x: 747, endPoint y: 298, distance: 34.8
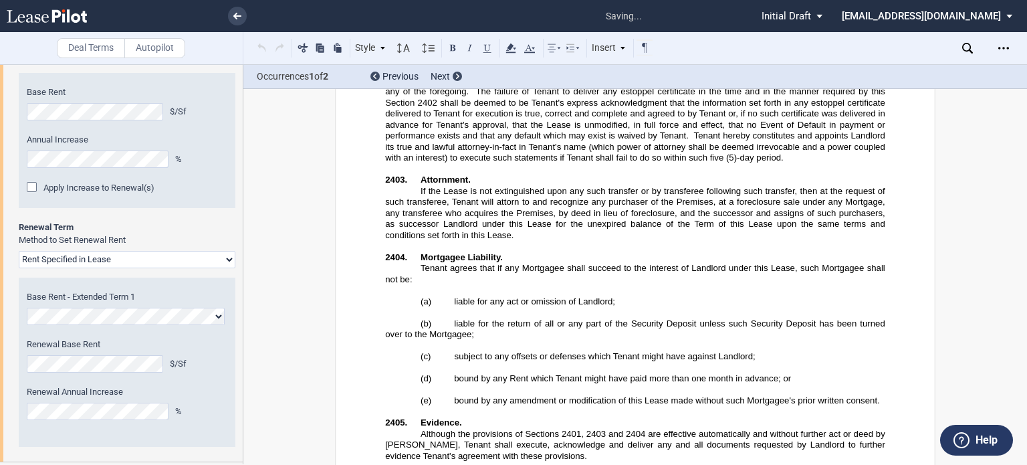
scroll to position [1752, 0]
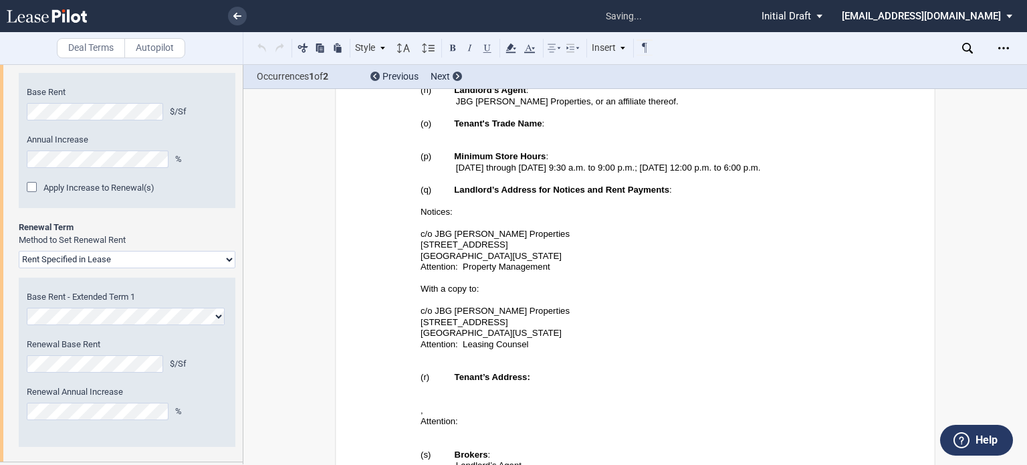
click at [176, 221] on div "Year 1 $/Sf Year 2 $/Sf Year 3 $/Sf Year 4 $/Sf Year 5 $/Sf Year 6 $/Sf Year 7 …" at bounding box center [127, 149] width 217 height 144
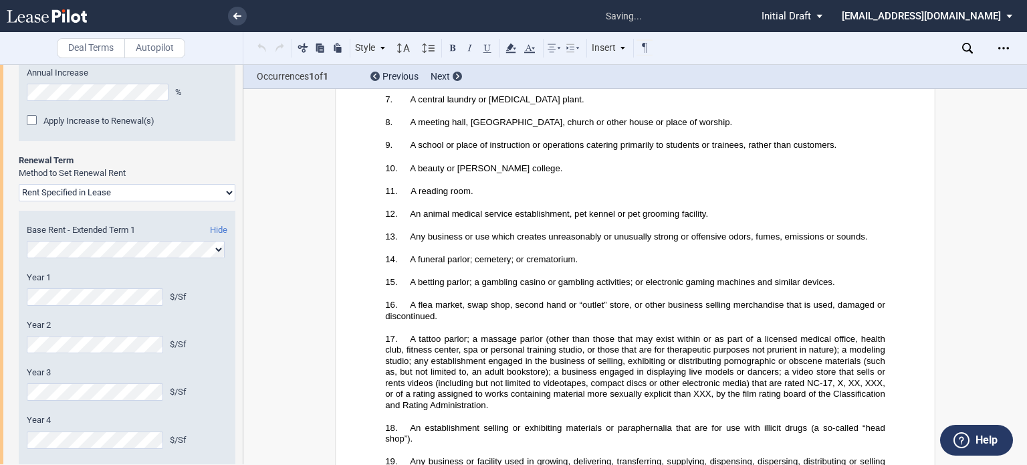
scroll to position [40235, 0]
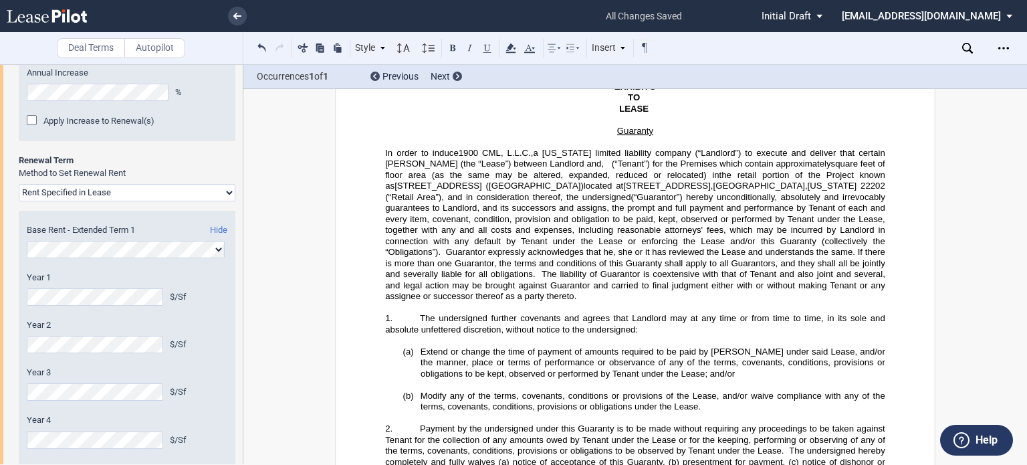
click at [91, 201] on select "Rent Set At Fair Market Value Rent Specified in Lease" at bounding box center [127, 192] width 217 height 17
select select "fmv"
click at [19, 201] on select "Rent Set At Fair Market Value Rent Specified in Lease" at bounding box center [127, 192] width 217 height 17
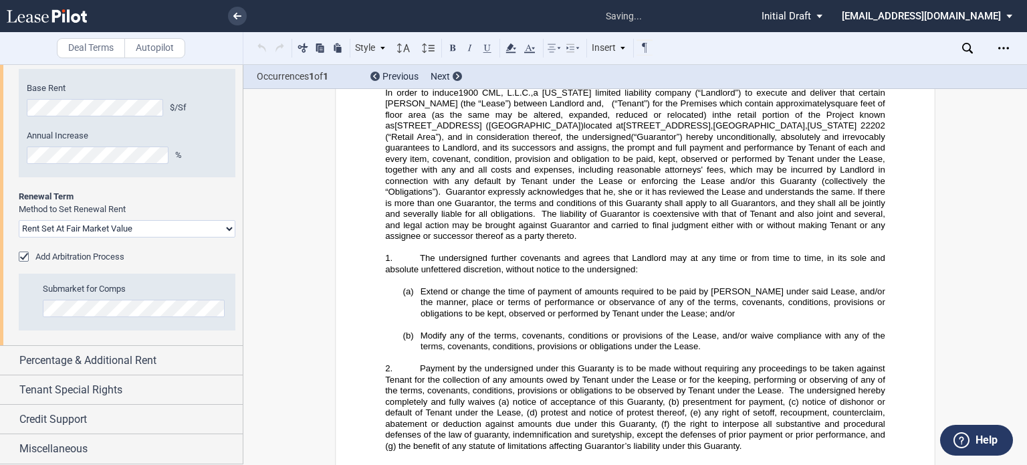
scroll to position [40304, 0]
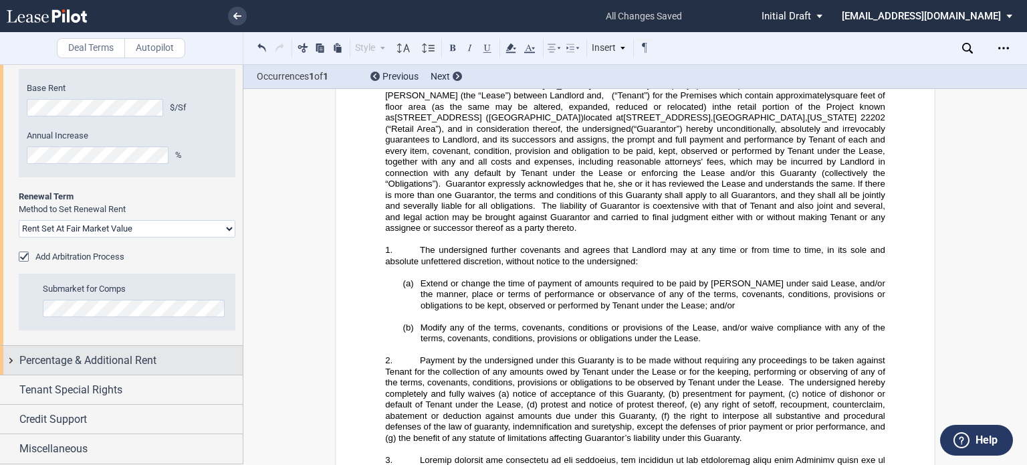
click at [88, 358] on span "Percentage & Additional Rent" at bounding box center [87, 360] width 137 height 16
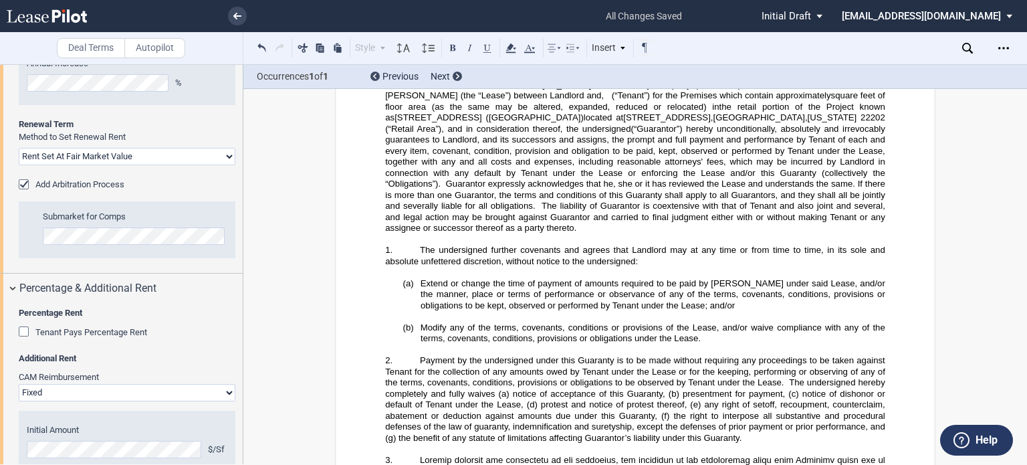
click at [64, 337] on span "Tenant Pays Percentage Rent" at bounding box center [91, 332] width 112 height 10
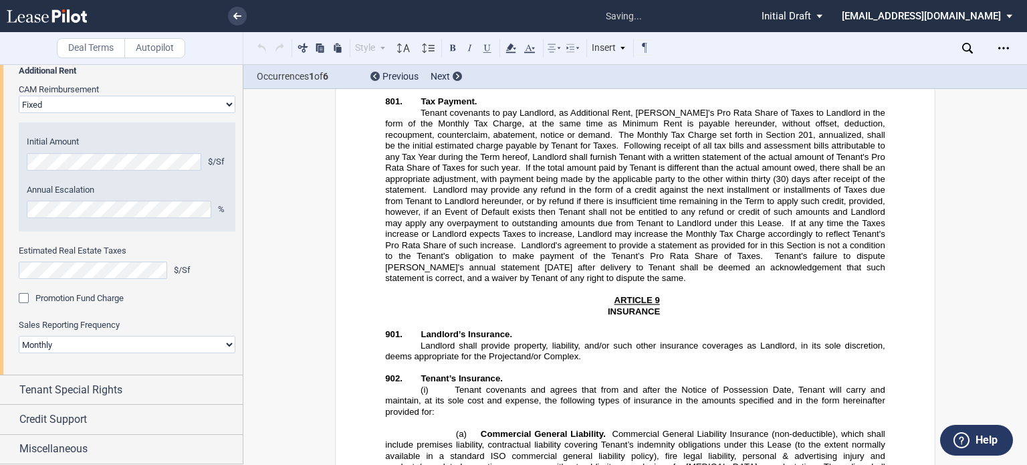
scroll to position [9868, 0]
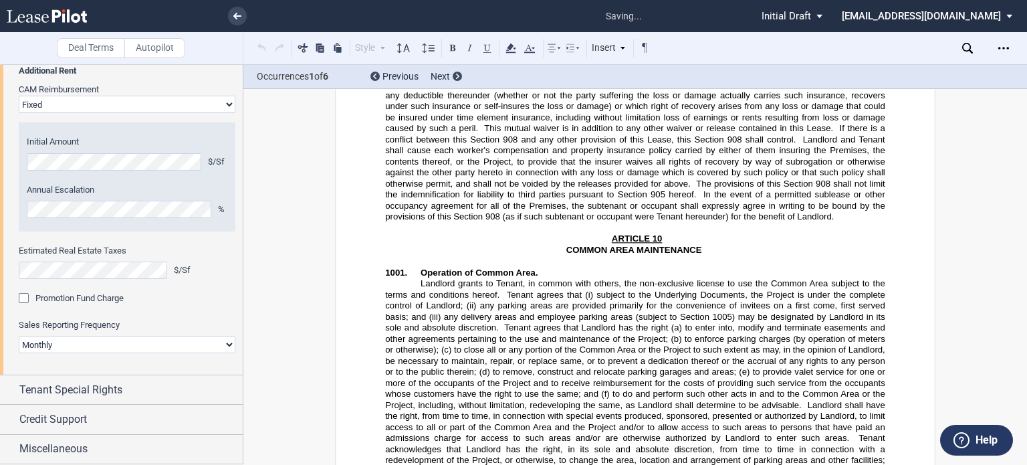
drag, startPoint x: 799, startPoint y: 266, endPoint x: 383, endPoint y: 233, distance: 417.2
click at [446, 48] on button at bounding box center [453, 47] width 16 height 16
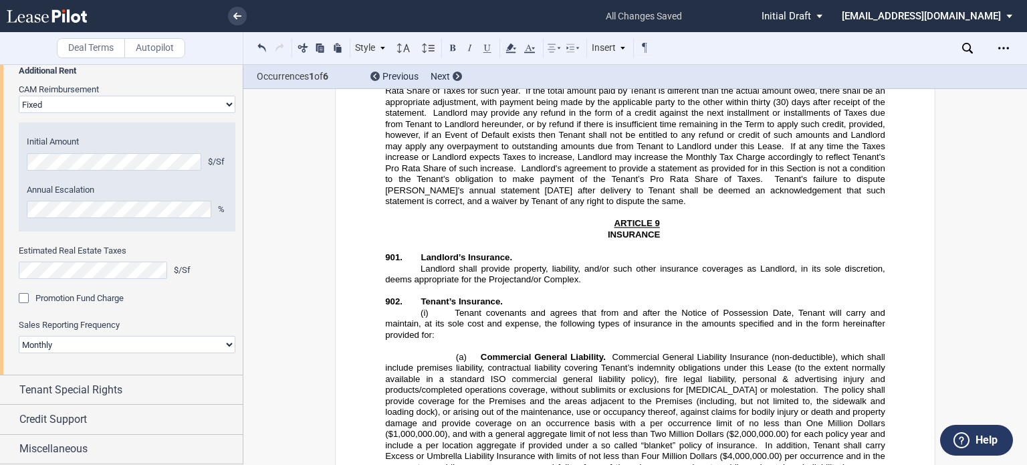
scroll to position [7528, 0]
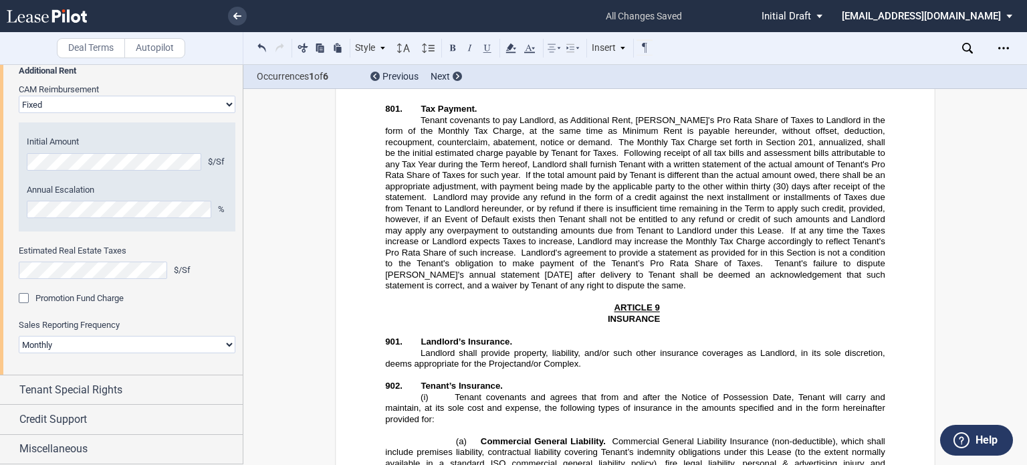
drag, startPoint x: 802, startPoint y: 209, endPoint x: 457, endPoint y: 202, distance: 345.7
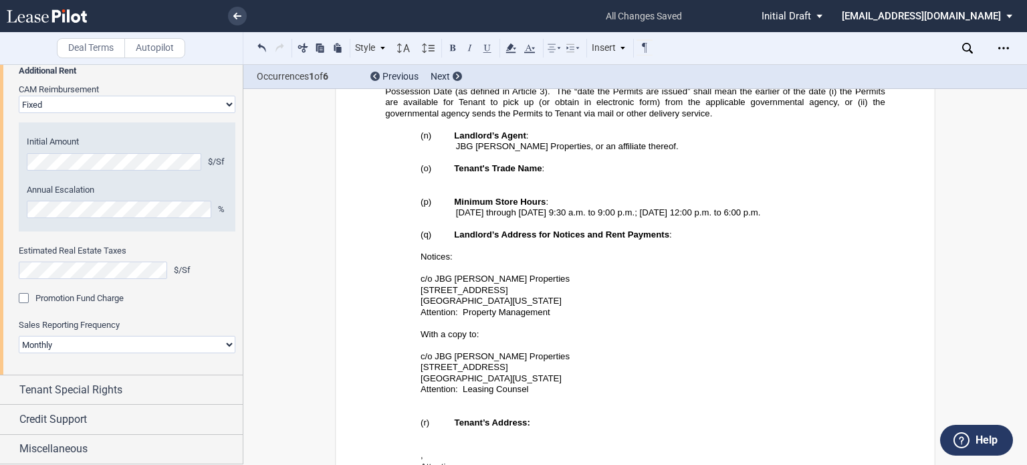
scroll to position [1738, 0]
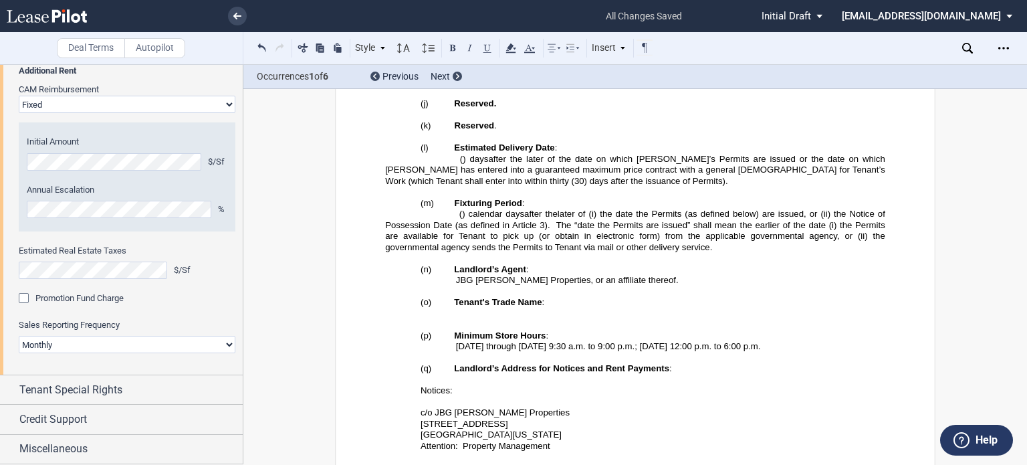
click at [560, 341] on span "Monday through Saturday 9:30" at bounding box center [511, 346] width 110 height 10
drag, startPoint x: 701, startPoint y: 275, endPoint x: 650, endPoint y: 272, distance: 50.2
click at [650, 341] on p "Monday through Saturday 11:00 a.m. to 9:00 p.m.; Sunday 12:00 p.m. to 6:00 p.m." at bounding box center [635, 346] width 500 height 11
click at [534, 341] on span "Monday through Saturday 11:00" at bounding box center [513, 346] width 115 height 10
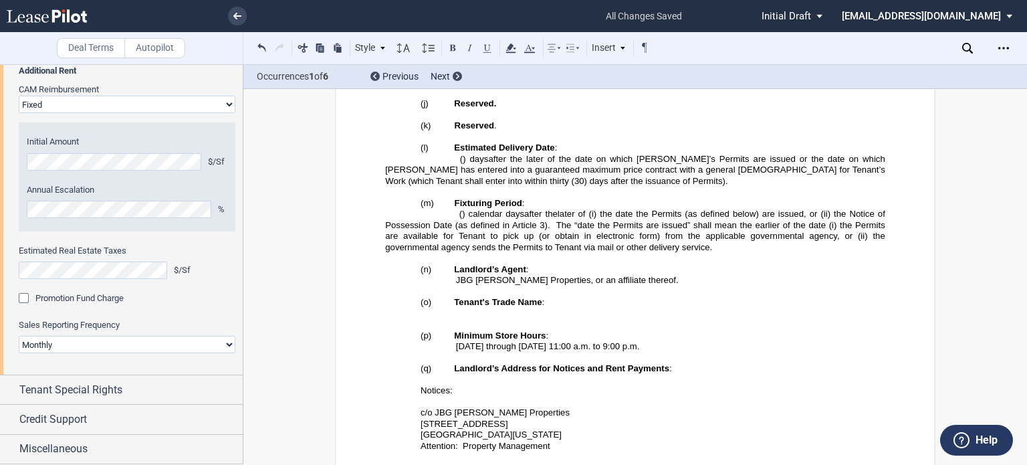
click at [534, 341] on span "Monday through Saturday 11:00" at bounding box center [513, 346] width 115 height 10
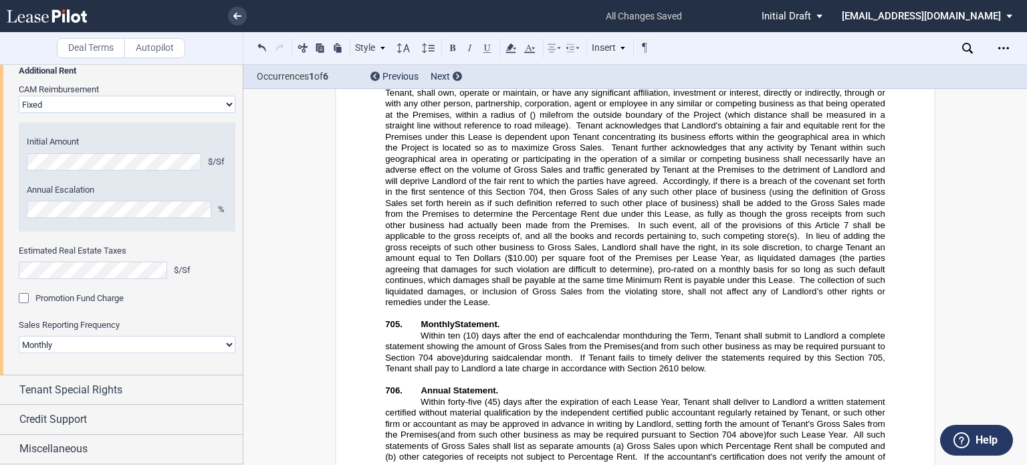
scroll to position [6485, 0]
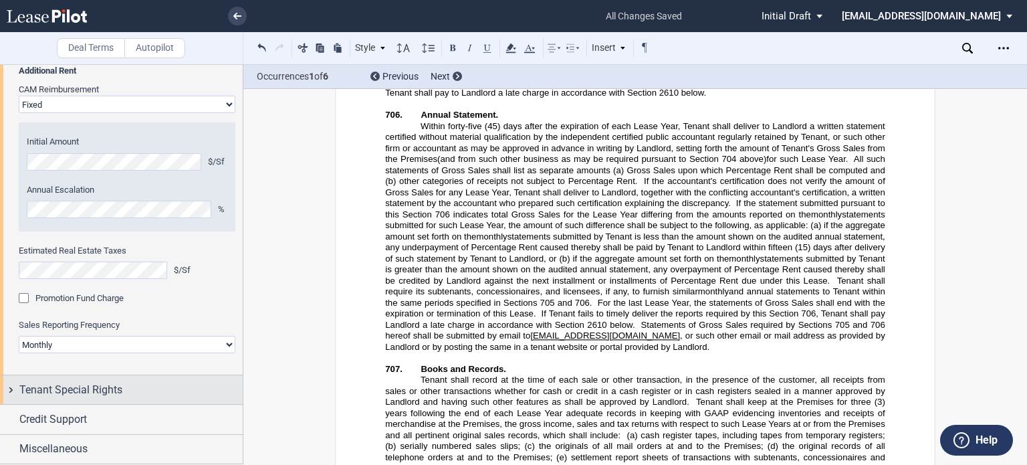
click at [104, 387] on span "Tenant Special Rights" at bounding box center [70, 390] width 103 height 16
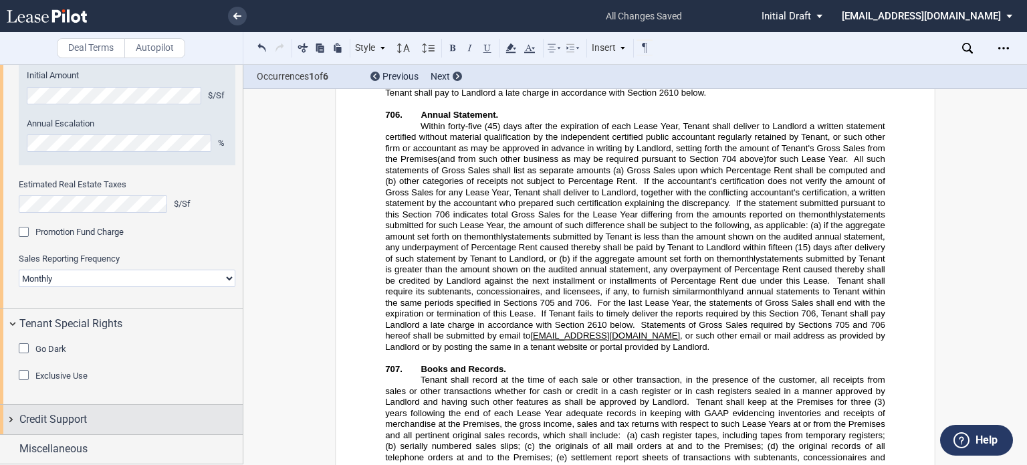
scroll to position [2837, 0]
click at [70, 426] on span "Credit Support" at bounding box center [53, 419] width 68 height 16
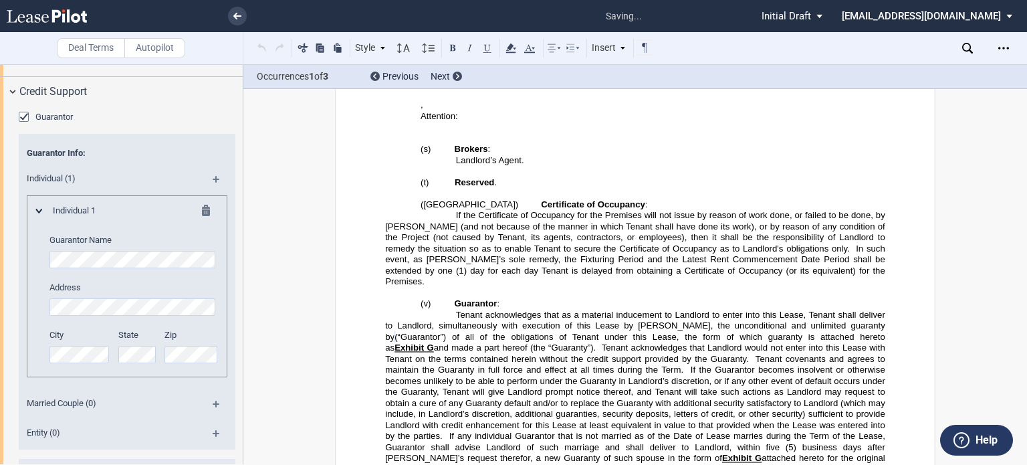
scroll to position [3171, 0]
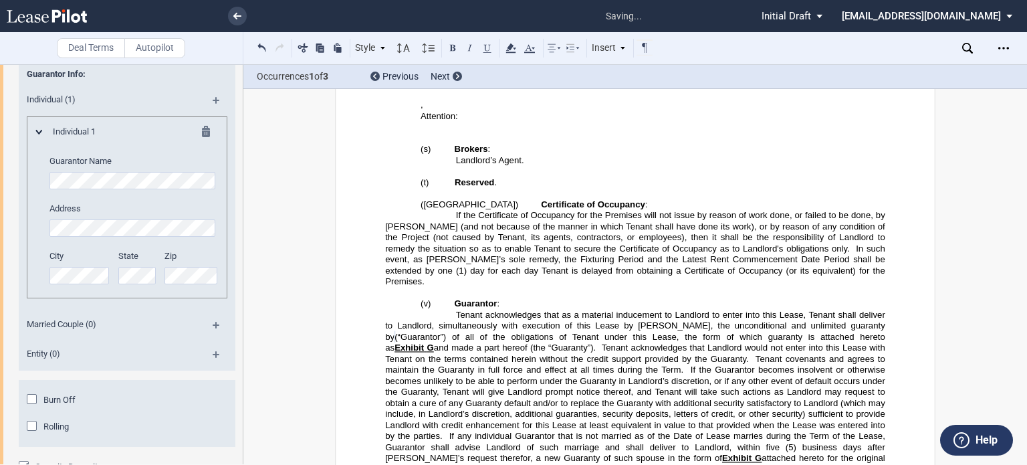
click at [217, 113] on md-icon at bounding box center [222, 105] width 18 height 16
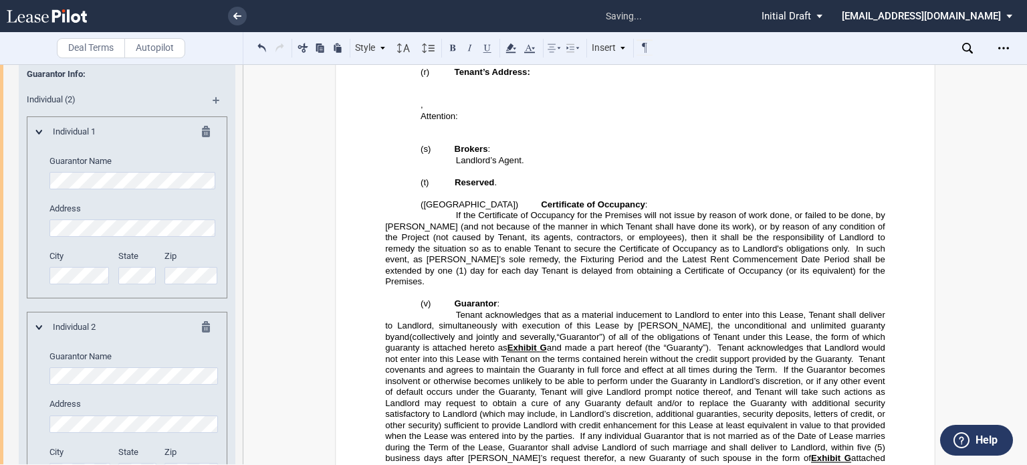
click at [217, 113] on md-icon at bounding box center [222, 105] width 18 height 16
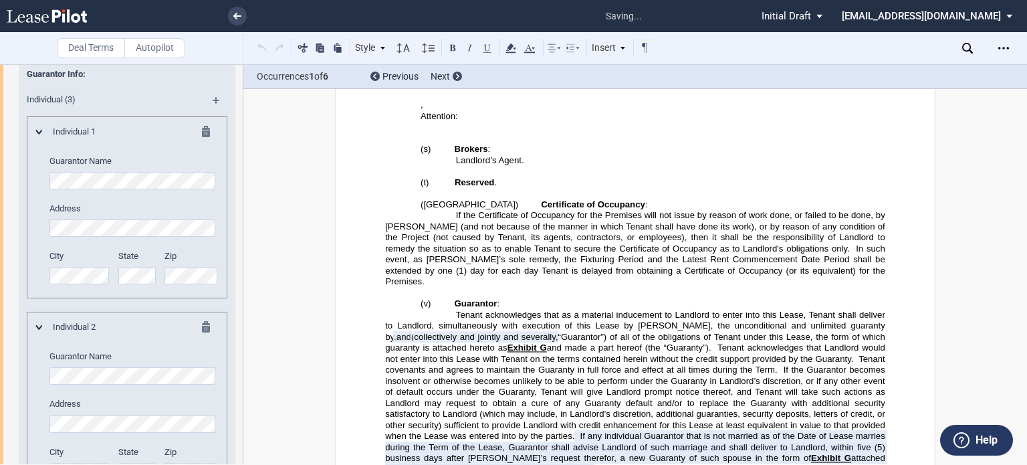
click at [217, 113] on md-icon at bounding box center [222, 105] width 18 height 16
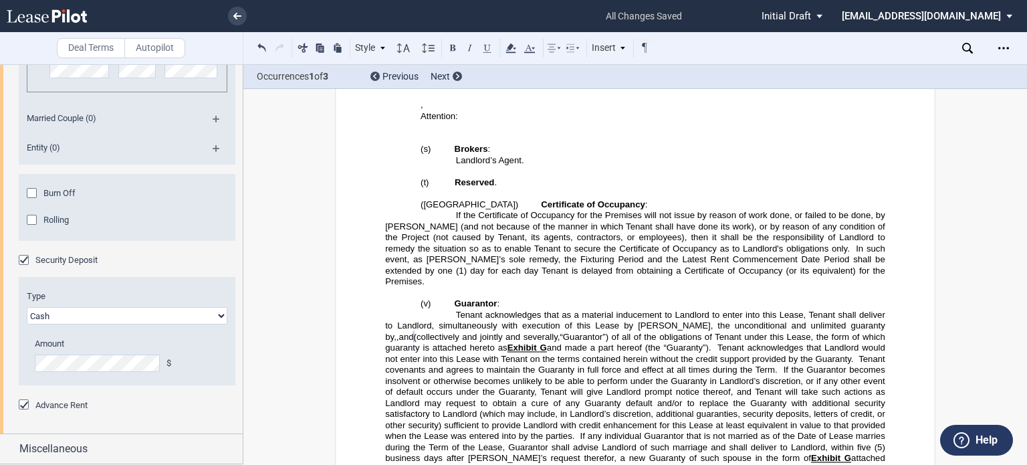
scroll to position [4035, 0]
click at [91, 414] on editor-control "Advance Rent" at bounding box center [127, 411] width 217 height 27
click at [40, 195] on div "Burn Off" at bounding box center [33, 194] width 13 height 13
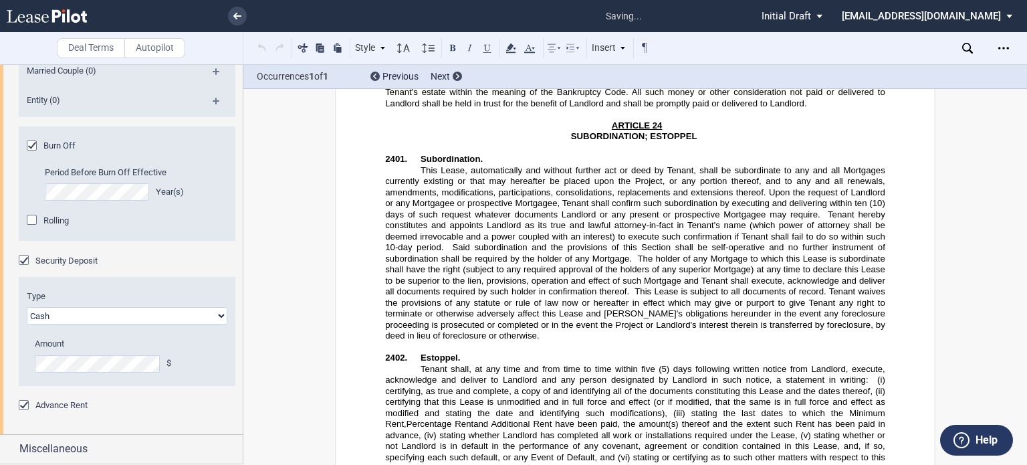
scroll to position [40276, 0]
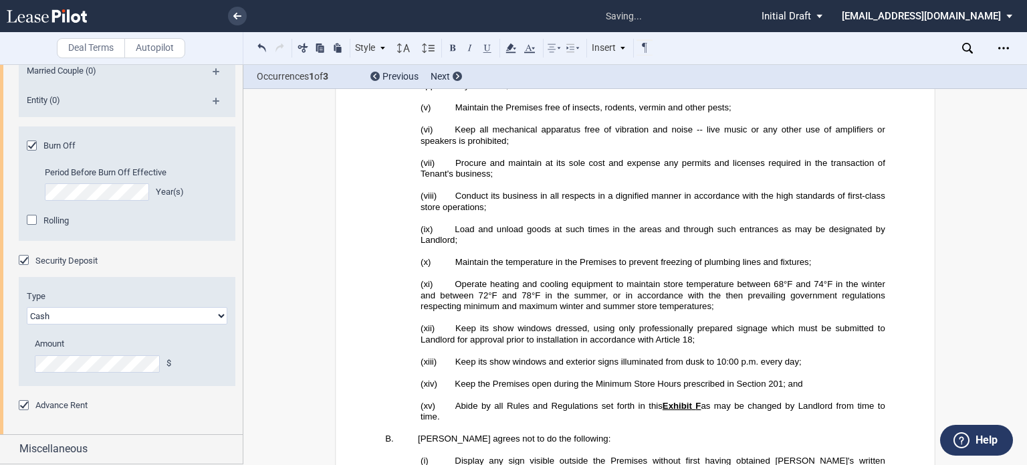
click at [34, 228] on div "Rolling" at bounding box center [33, 221] width 13 height 13
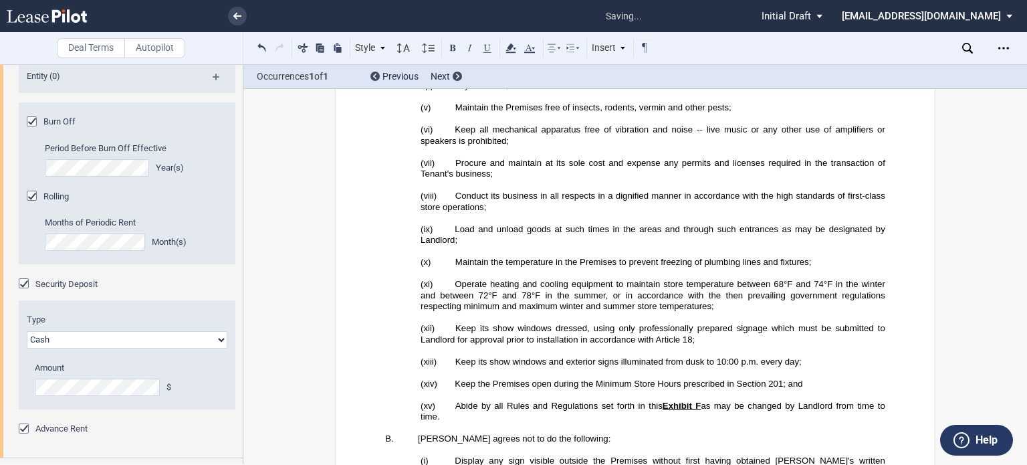
drag, startPoint x: 767, startPoint y: 321, endPoint x: 706, endPoint y: 291, distance: 67.9
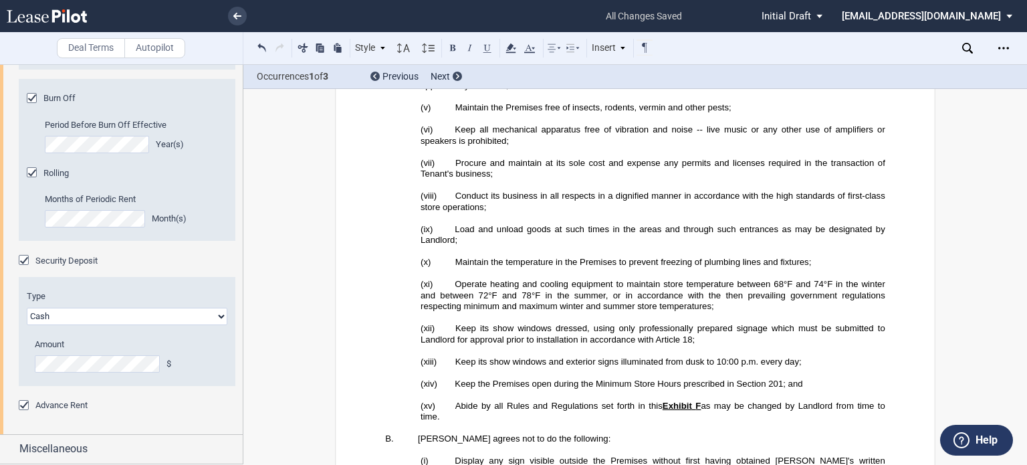
scroll to position [4130, 0]
drag, startPoint x: 176, startPoint y: 366, endPoint x: 131, endPoint y: 407, distance: 61.5
click at [148, 392] on div "Type Letter of Credit (L/C) Cash Amount $ Add Burndown No. of Reduction Periods…" at bounding box center [127, 340] width 217 height 118
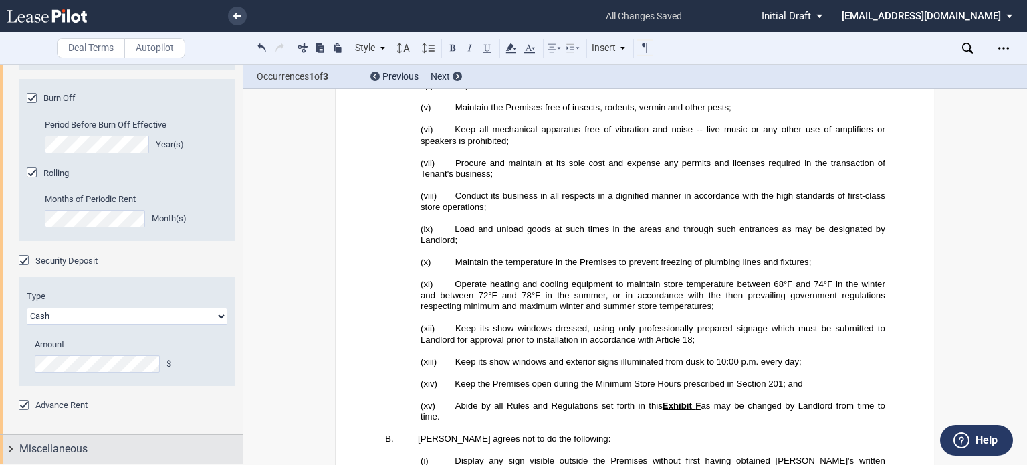
click at [90, 445] on div "Miscellaneous" at bounding box center [130, 449] width 223 height 16
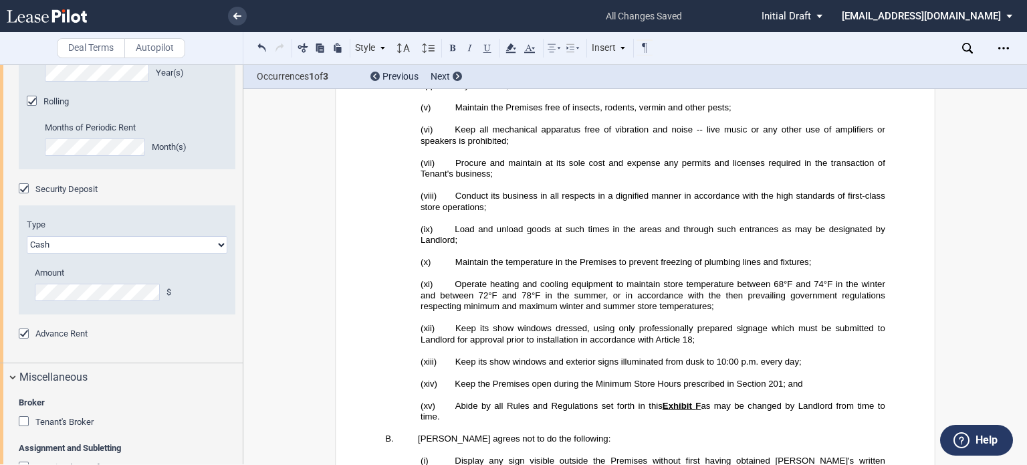
scroll to position [4331, 0]
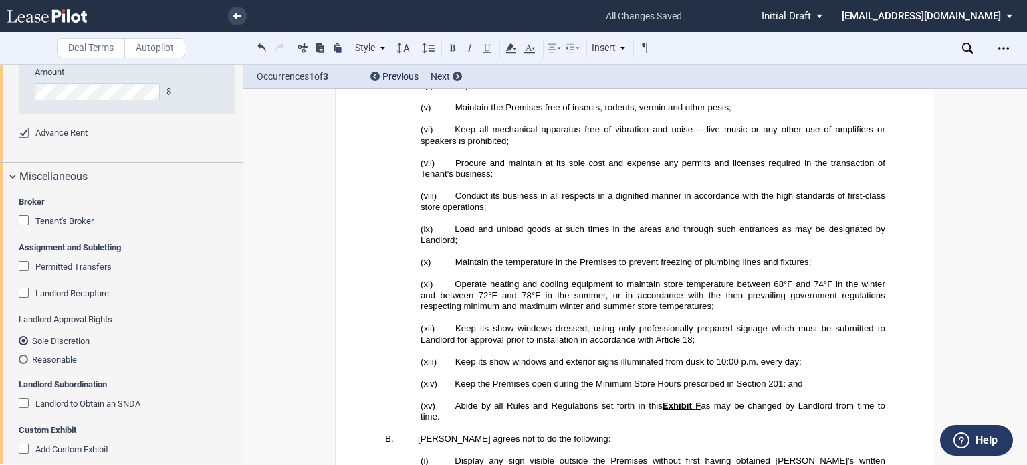
click at [22, 229] on div "Tenant's Broker" at bounding box center [25, 221] width 13 height 13
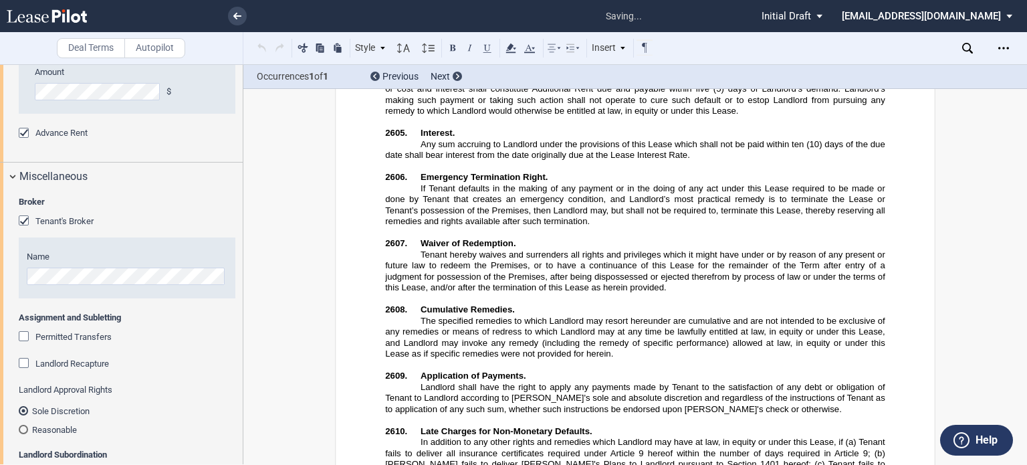
scroll to position [2074, 0]
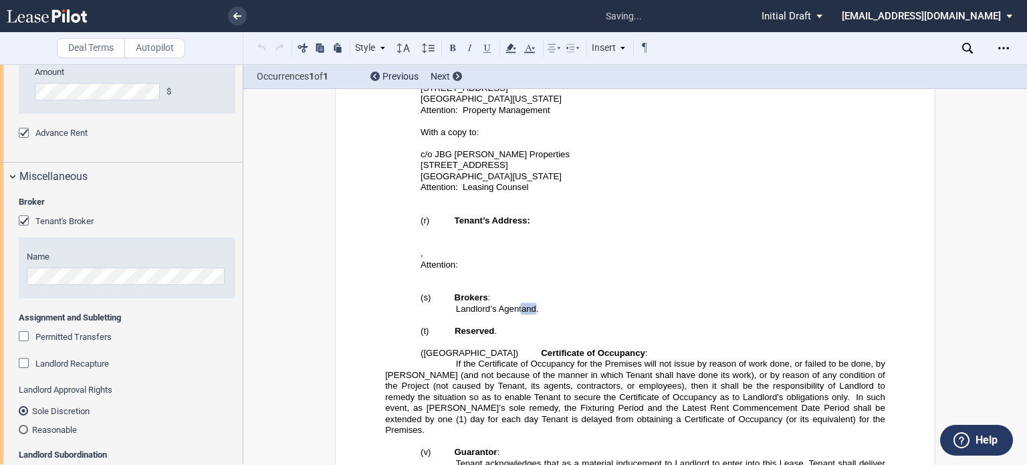
click at [521, 303] on span "and" at bounding box center [528, 308] width 15 height 10
drag, startPoint x: 517, startPoint y: 223, endPoint x: 626, endPoint y: 414, distance: 219.7
click at [453, 303] on p "Landlord’s Agent and ﻿ ﻿ ." at bounding box center [635, 308] width 500 height 11
click at [557, 303] on span "Rice Retail Advisors and the Rappaport Companies" at bounding box center [572, 308] width 233 height 10
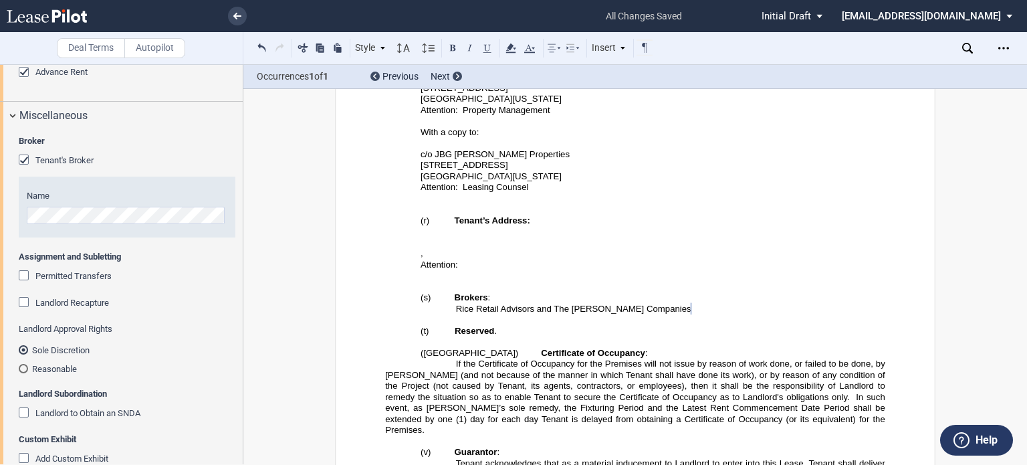
scroll to position [4465, 0]
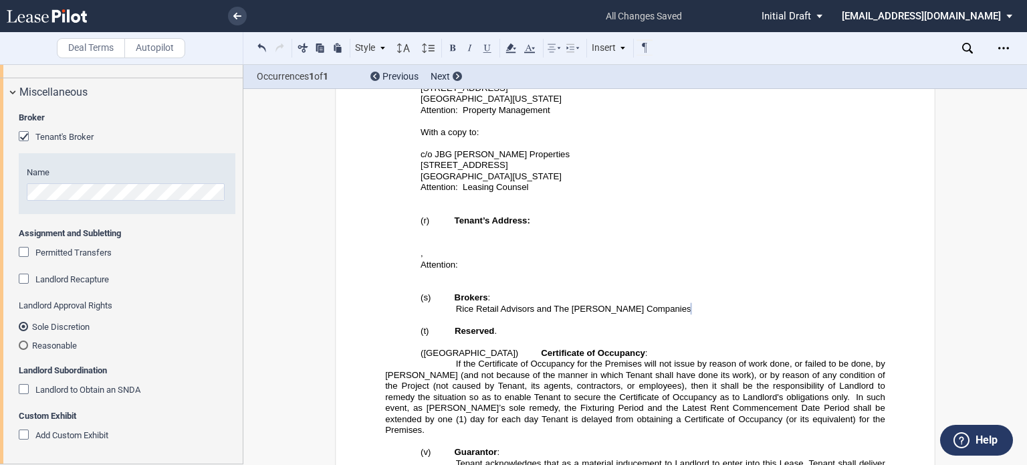
click at [48, 351] on md-radio-button "Reasonable" at bounding box center [127, 345] width 217 height 12
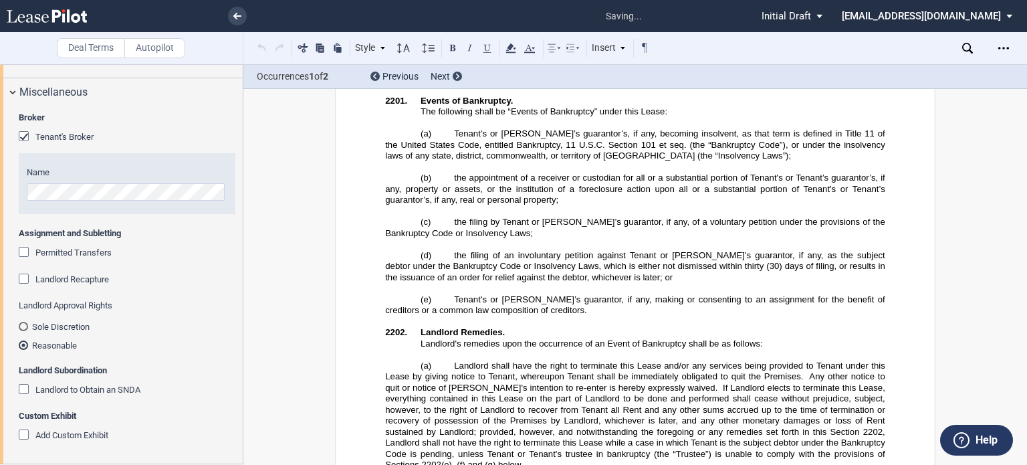
scroll to position [18243, 0]
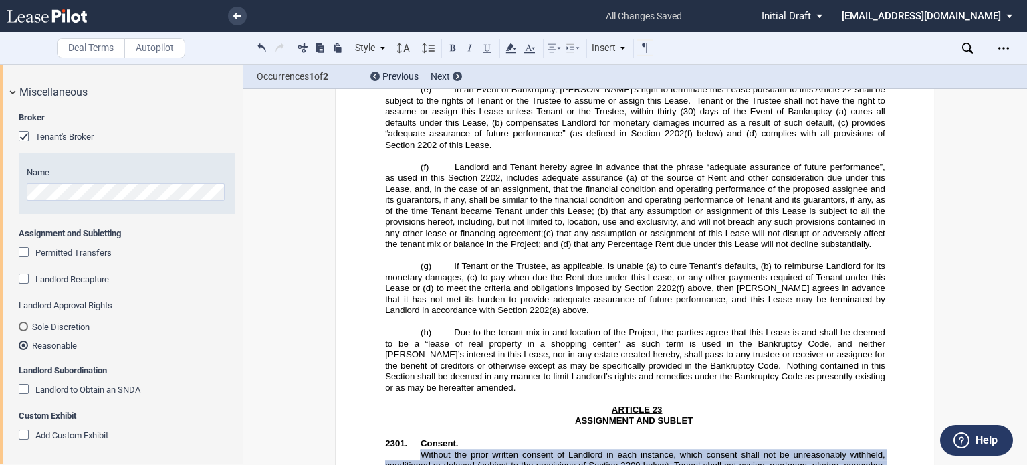
scroll to position [18845, 0]
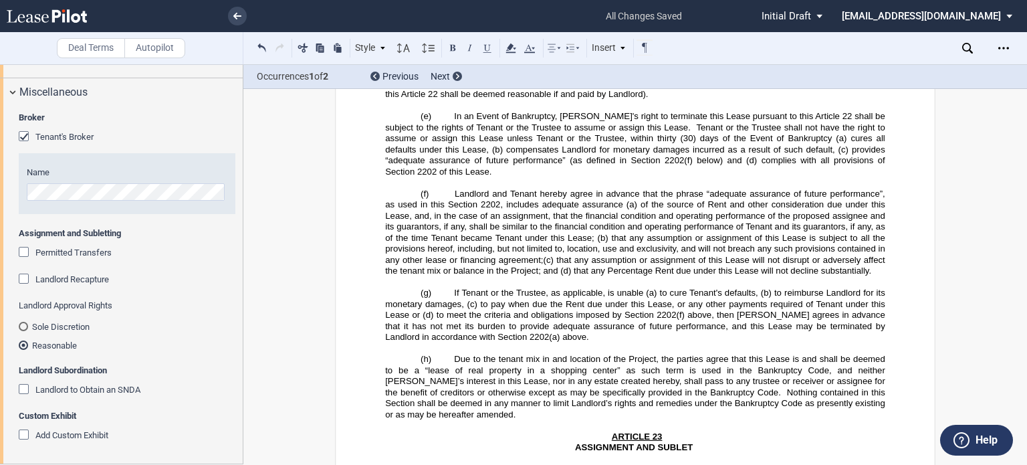
drag, startPoint x: 457, startPoint y: 213, endPoint x: 427, endPoint y: 218, distance: 29.8
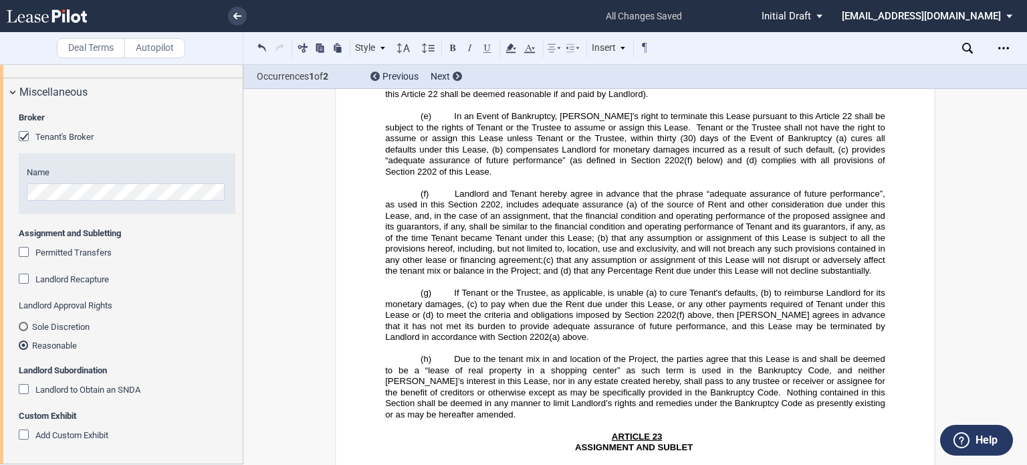
drag, startPoint x: 454, startPoint y: 211, endPoint x: 644, endPoint y: 462, distance: 315.4
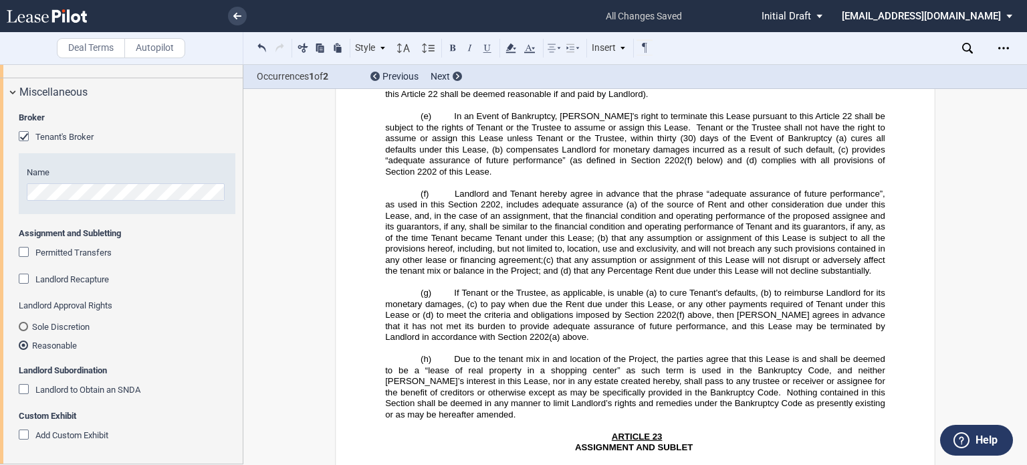
drag, startPoint x: 885, startPoint y: 243, endPoint x: 812, endPoint y: 249, distance: 73.8
drag, startPoint x: 527, startPoint y: 221, endPoint x: 652, endPoint y: 370, distance: 195.0
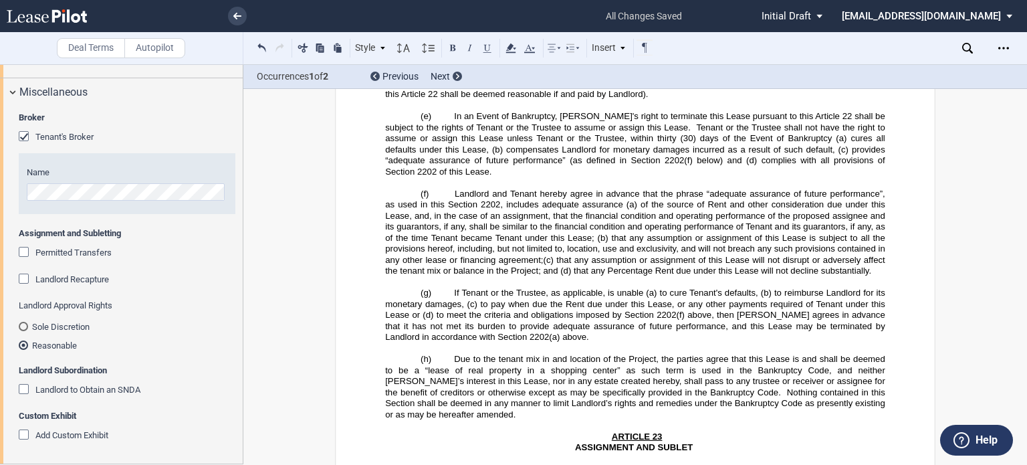
drag, startPoint x: 833, startPoint y: 229, endPoint x: 975, endPoint y: 464, distance: 274.5
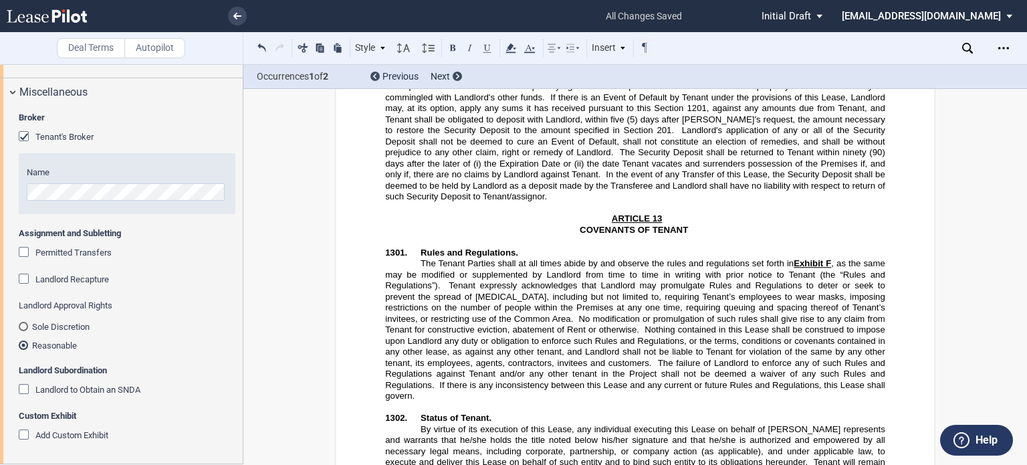
scroll to position [11290, 0]
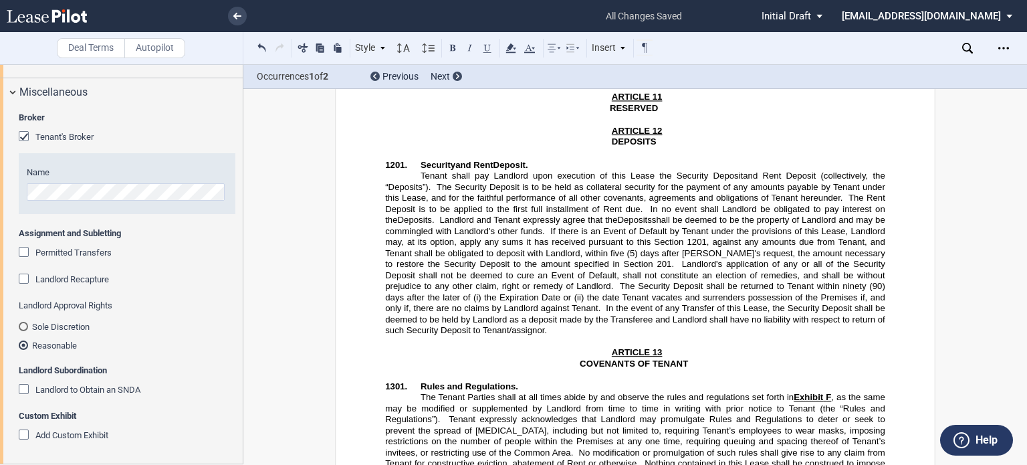
drag, startPoint x: 628, startPoint y: 203, endPoint x: 658, endPoint y: 201, distance: 29.5
drag, startPoint x: 495, startPoint y: 270, endPoint x: 447, endPoint y: 266, distance: 47.6
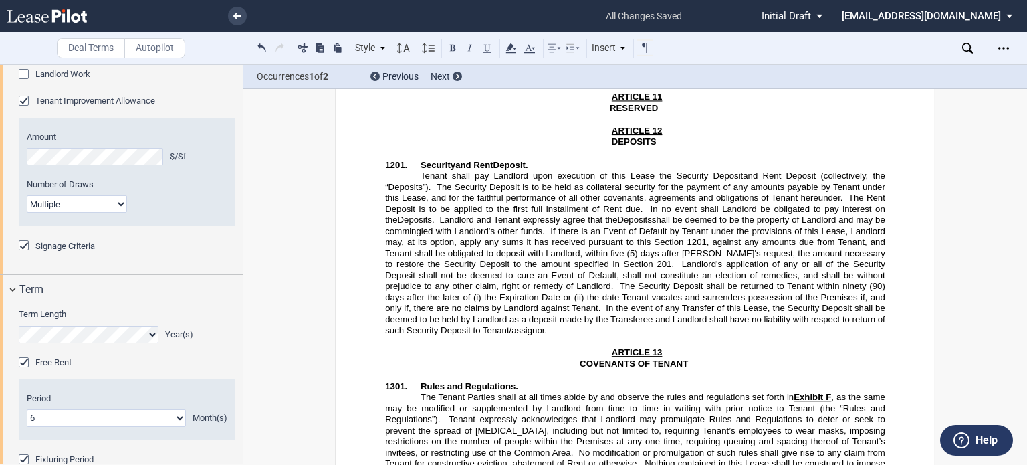
scroll to position [988, 0]
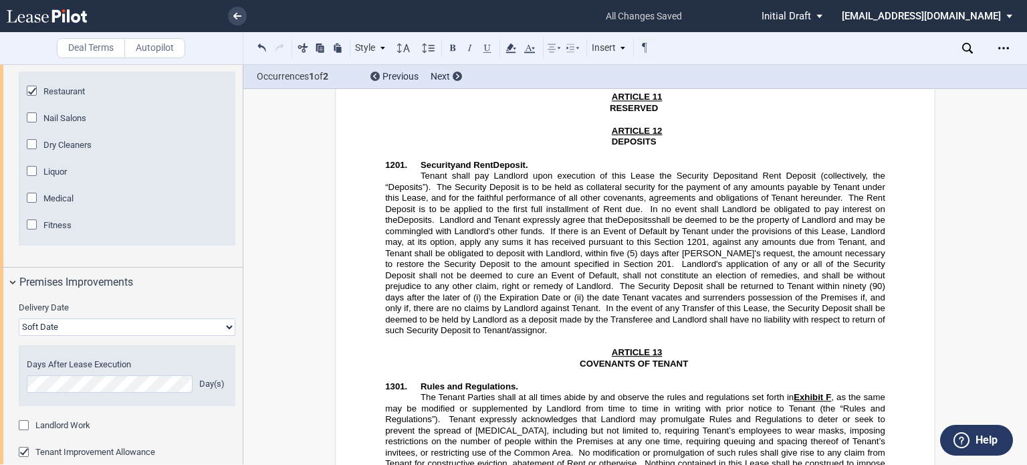
click at [40, 179] on div "Liquor" at bounding box center [33, 172] width 13 height 13
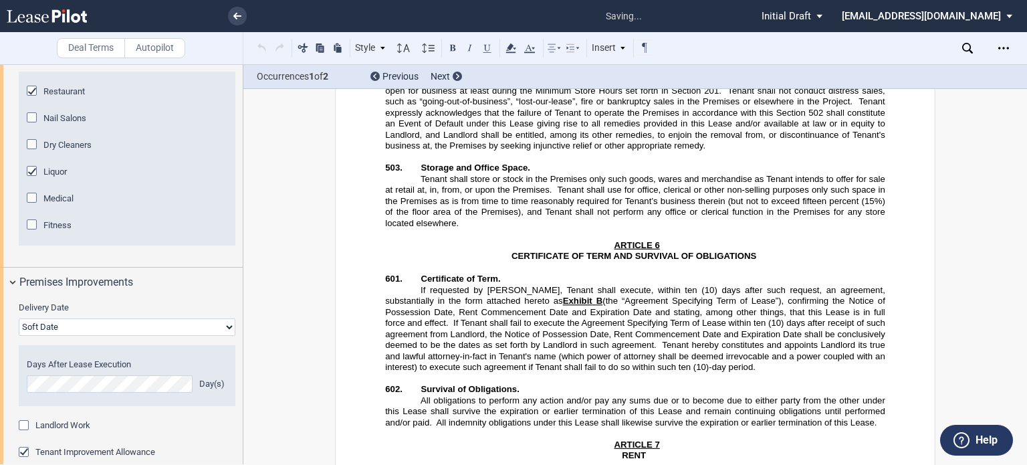
scroll to position [4664, 0]
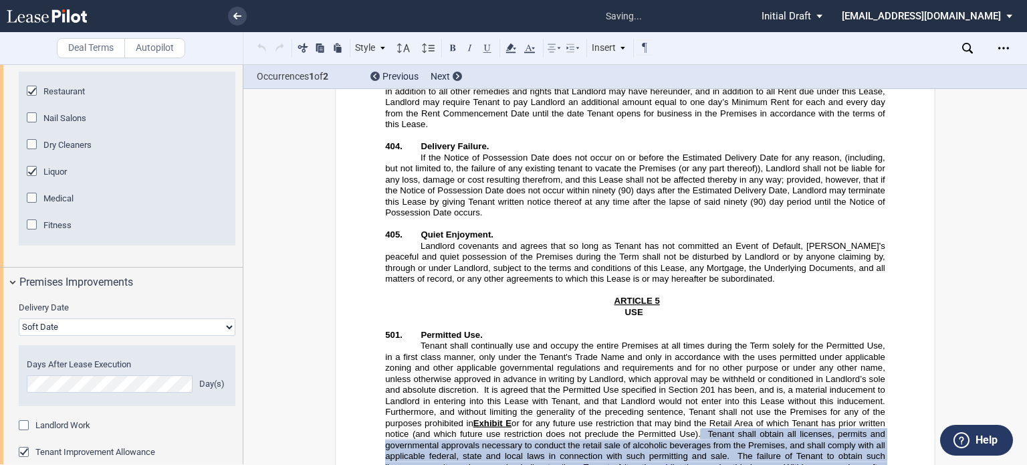
click at [446, 76] on span "Next" at bounding box center [440, 76] width 19 height 11
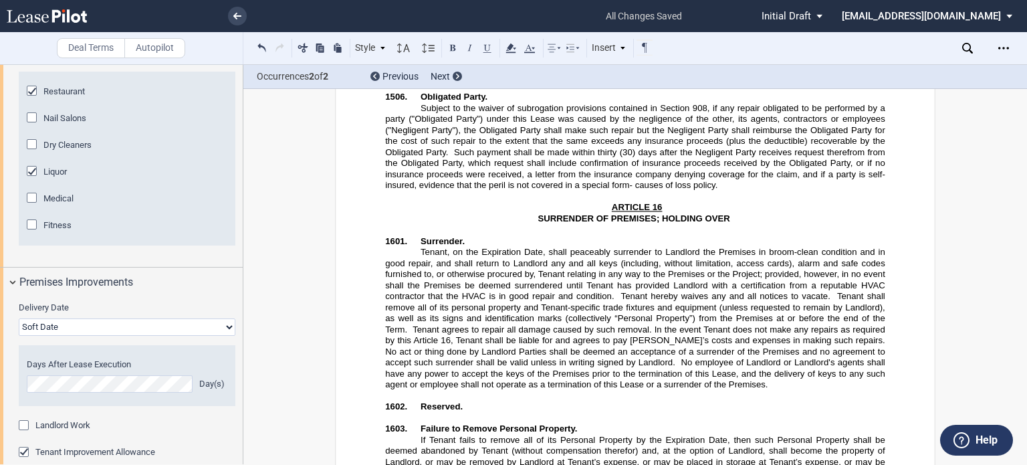
scroll to position [42516, 0]
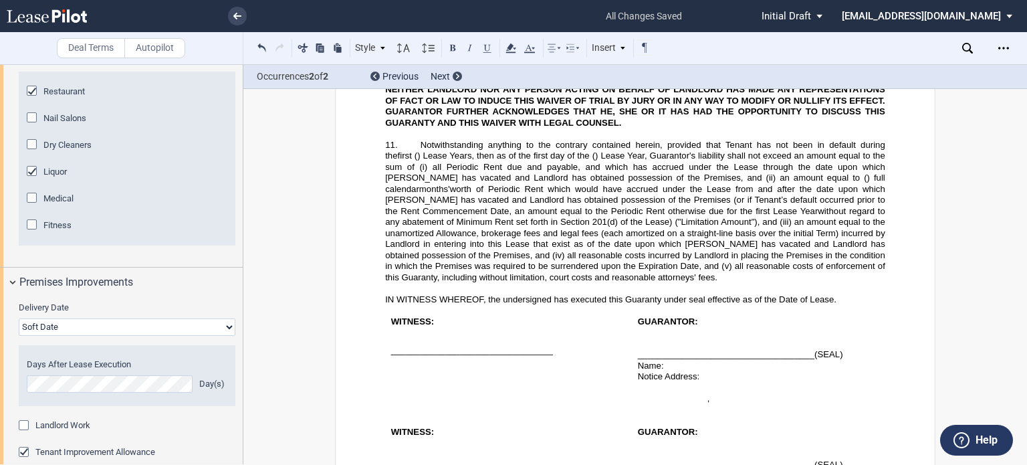
drag, startPoint x: 901, startPoint y: 307, endPoint x: 304, endPoint y: 90, distance: 635.3
click at [304, 90] on div "Deal Terms Autopilot Style 1. Section (a) Subsection 1 (i) Subsection 2 Normal …" at bounding box center [513, 264] width 1027 height 400
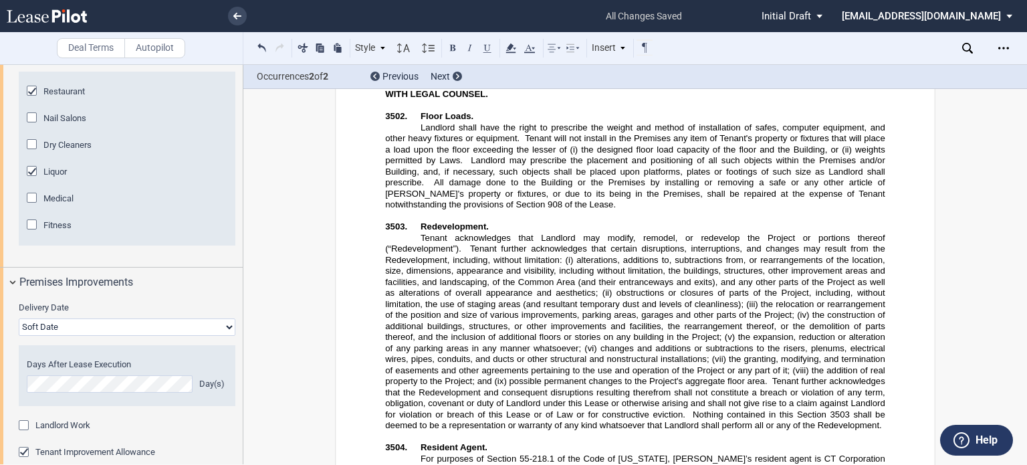
scroll to position [28744, 0]
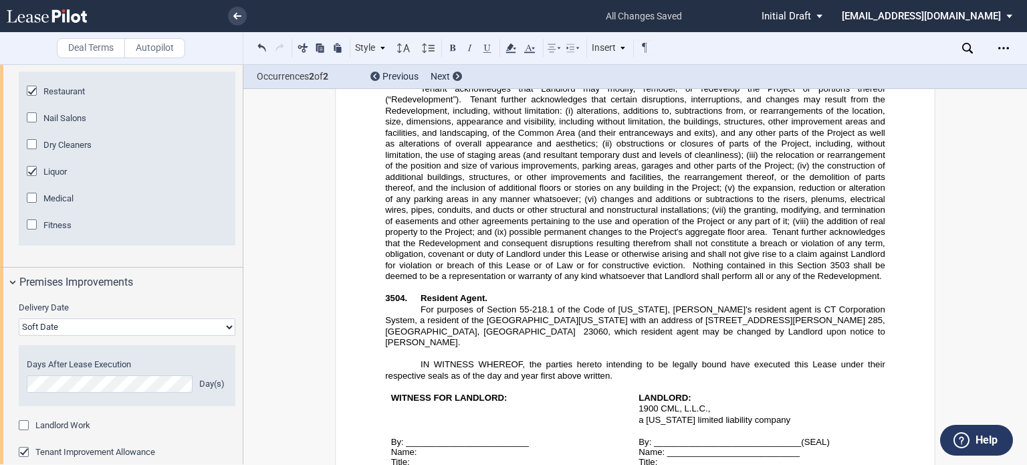
drag, startPoint x: 563, startPoint y: 198, endPoint x: 288, endPoint y: 163, distance: 277.0
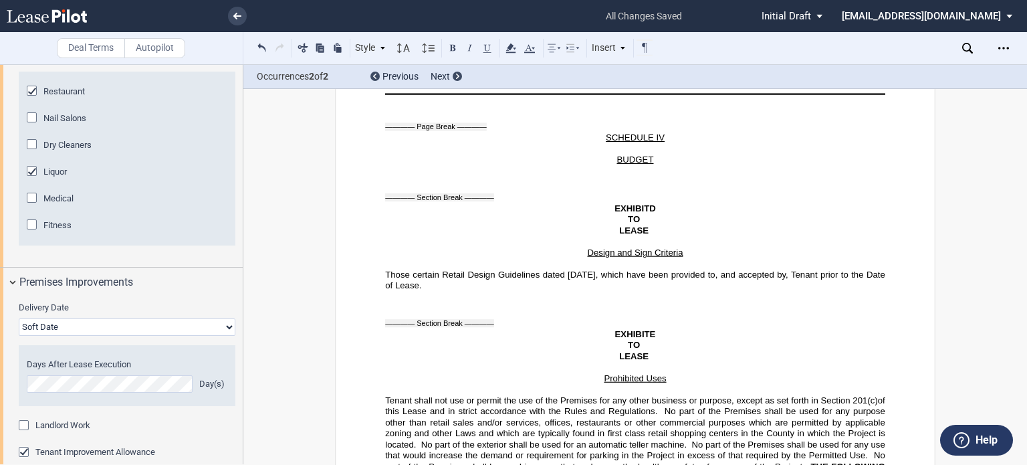
scroll to position [38304, 0]
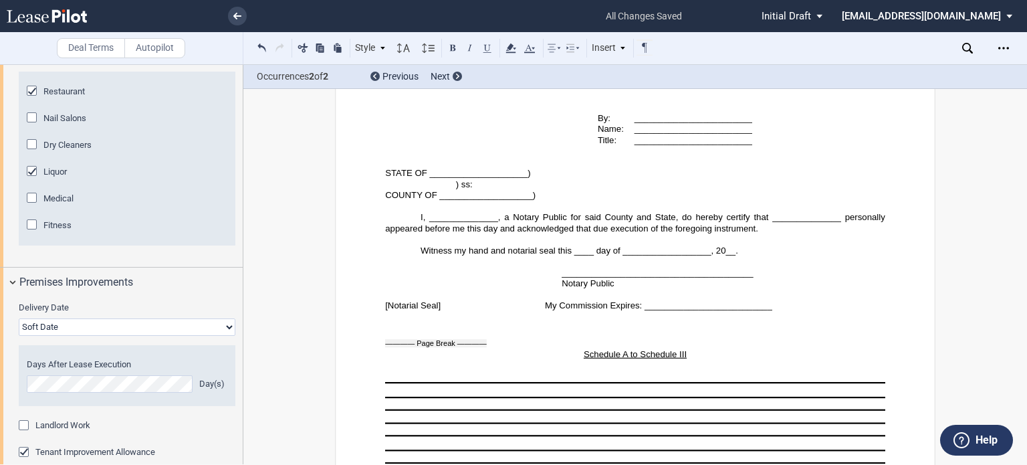
drag, startPoint x: 394, startPoint y: 348, endPoint x: 376, endPoint y: 352, distance: 19.1
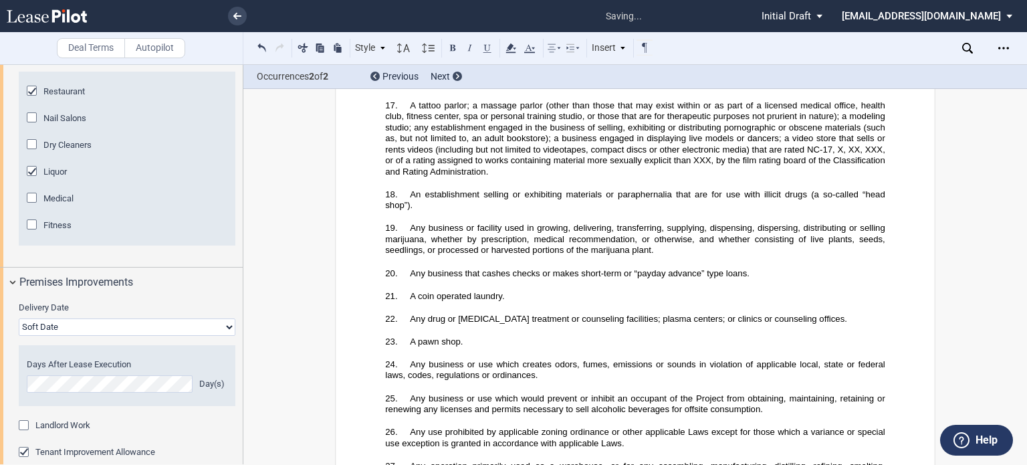
scroll to position [39440, 0]
